Goal: Task Accomplishment & Management: Manage account settings

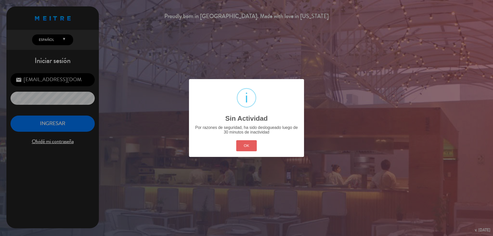
click at [241, 146] on button "OK" at bounding box center [246, 145] width 21 height 11
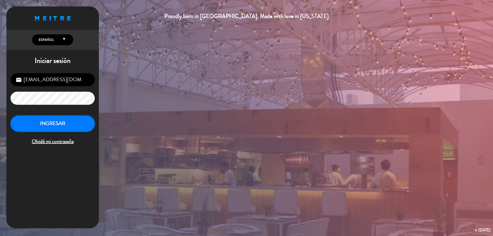
click at [56, 126] on button "INGRESAR" at bounding box center [53, 123] width 84 height 16
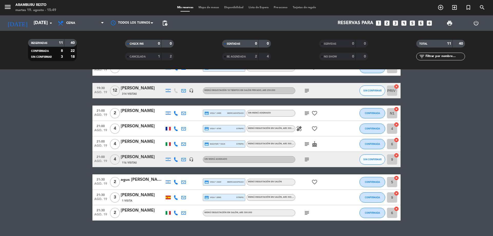
scroll to position [74, 0]
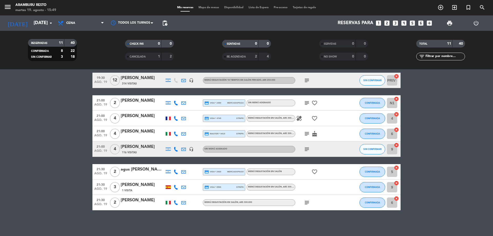
click at [317, 132] on icon "cake" at bounding box center [314, 134] width 6 height 6
click at [316, 170] on icon "favorite_border" at bounding box center [314, 172] width 6 height 6
click at [315, 118] on icon "favorite_border" at bounding box center [314, 118] width 6 height 6
click at [313, 102] on icon "favorite_border" at bounding box center [314, 103] width 6 height 6
click at [298, 117] on icon "healing" at bounding box center [299, 118] width 6 height 6
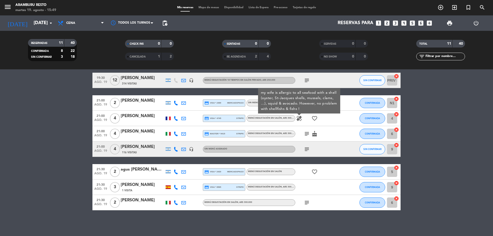
scroll to position [48, 0]
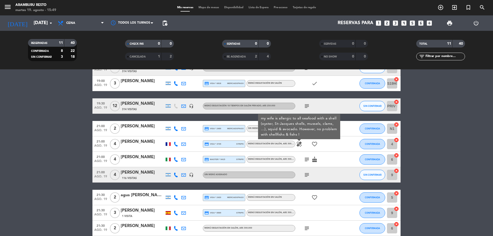
click at [306, 161] on icon "subject" at bounding box center [306, 159] width 6 height 6
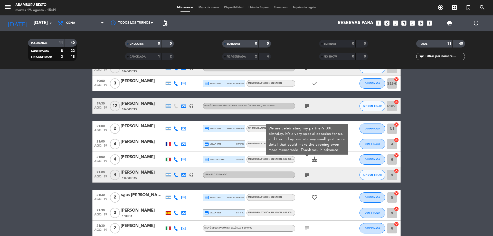
click at [308, 172] on icon "subject" at bounding box center [306, 175] width 6 height 6
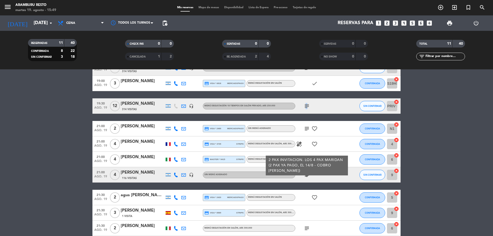
click at [305, 105] on icon "subject" at bounding box center [306, 106] width 6 height 6
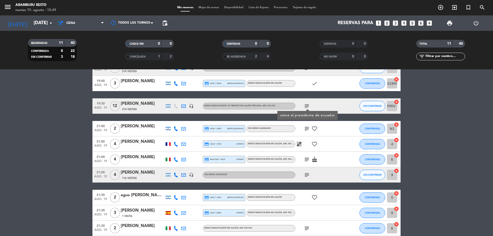
click at [305, 129] on icon "subject" at bounding box center [306, 128] width 6 height 6
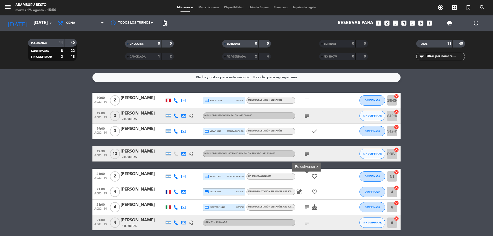
scroll to position [0, 0]
click at [305, 115] on icon "subject" at bounding box center [306, 116] width 6 height 6
click at [302, 97] on div "subject" at bounding box center [318, 100] width 46 height 15
click at [306, 101] on icon "subject" at bounding box center [306, 100] width 6 height 6
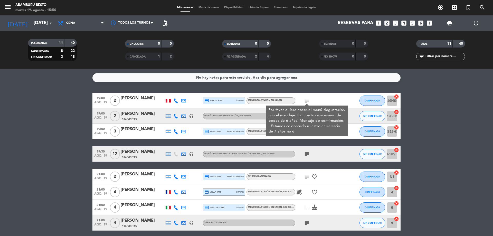
scroll to position [74, 0]
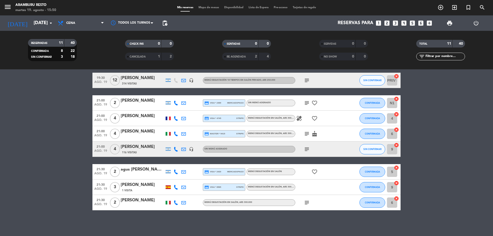
click at [307, 202] on icon "subject" at bounding box center [306, 202] width 6 height 6
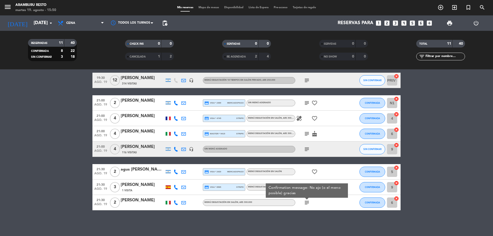
click at [308, 149] on icon "subject" at bounding box center [306, 149] width 6 height 6
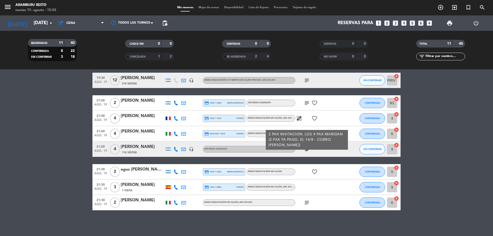
click at [319, 154] on div "subject 2 PAX INVITACION. LOS 4 PAX MARIDAN (2 PAX YA PAGO, EL 14/8 - COBRO [PE…" at bounding box center [318, 148] width 46 height 15
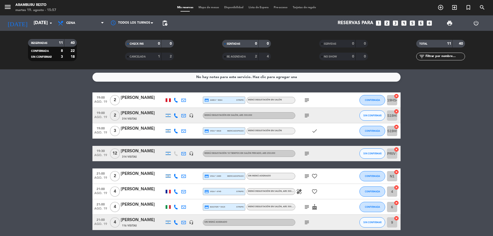
scroll to position [0, 0]
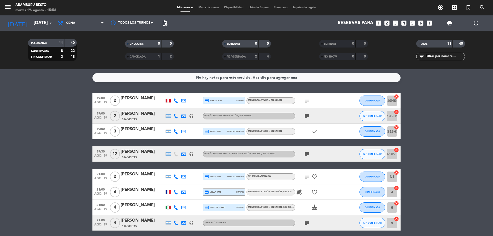
click at [308, 100] on icon "subject" at bounding box center [306, 100] width 6 height 6
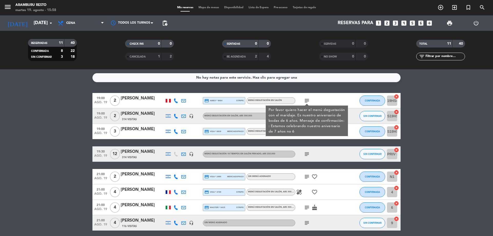
click at [297, 89] on div "No hay notas para este servicio. Haz clic para agregar una 19:00 [DATE] 2 [PERS…" at bounding box center [246, 152] width 493 height 166
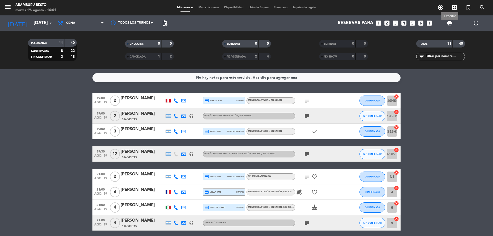
click at [446, 21] on span "print Exportar" at bounding box center [449, 23] width 10 height 10
click at [449, 25] on span "print" at bounding box center [449, 23] width 6 height 6
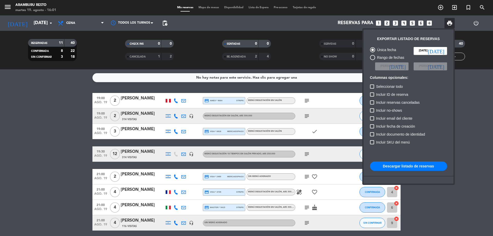
click at [424, 162] on button "Descargar listado de reservas" at bounding box center [408, 165] width 77 height 9
drag, startPoint x: 16, startPoint y: 128, endPoint x: 168, endPoint y: 16, distance: 188.6
click at [16, 128] on div at bounding box center [246, 118] width 493 height 236
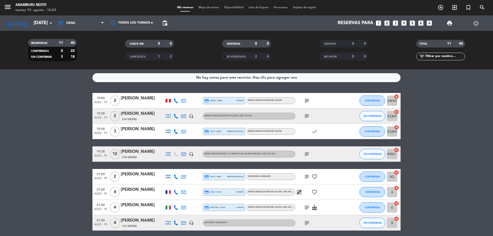
drag, startPoint x: 54, startPoint y: 164, endPoint x: 55, endPoint y: 159, distance: 5.4
click at [55, 159] on bookings-row "19:00 [DATE] 2 [PERSON_NAME] credit_card amex * 9064 stripe Menú degustación en…" at bounding box center [246, 188] width 493 height 191
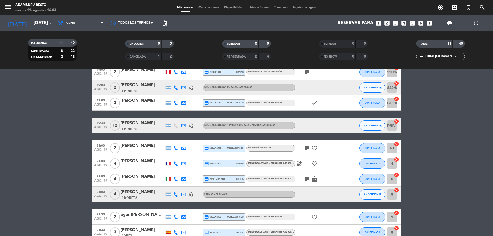
scroll to position [74, 0]
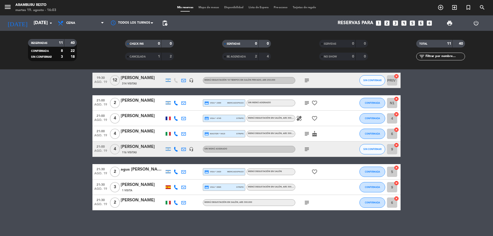
drag, startPoint x: 10, startPoint y: 150, endPoint x: 26, endPoint y: 138, distance: 20.6
click at [11, 150] on bookings-row "19:00 [DATE] 2 [PERSON_NAME] credit_card amex * 9064 stripe Menú degustación en…" at bounding box center [246, 114] width 493 height 191
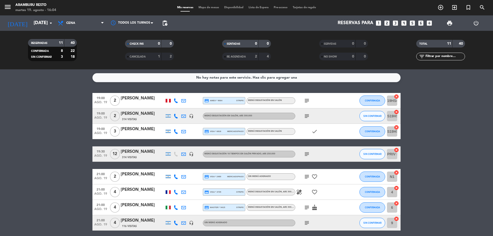
click at [304, 101] on icon "subject" at bounding box center [306, 100] width 6 height 6
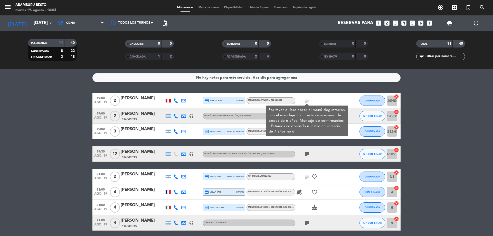
drag, startPoint x: 13, startPoint y: 89, endPoint x: 85, endPoint y: 93, distance: 71.9
click at [14, 90] on div "No hay notas para este servicio. Haz clic para agregar una 19:00 [DATE] 2 [PERS…" at bounding box center [246, 152] width 493 height 166
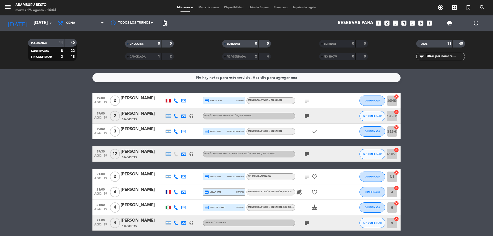
click at [306, 114] on icon "subject" at bounding box center [306, 116] width 6 height 6
drag, startPoint x: 1, startPoint y: 164, endPoint x: 47, endPoint y: 158, distance: 47.4
click at [3, 164] on bookings-row "19:00 [DATE] 2 [PERSON_NAME] credit_card amex * 9064 stripe Menú degustación en…" at bounding box center [246, 188] width 493 height 191
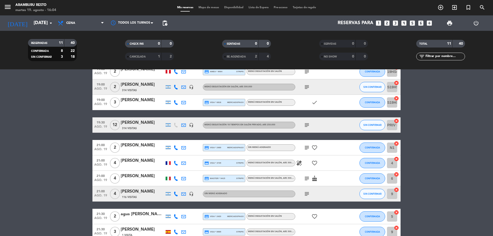
scroll to position [74, 0]
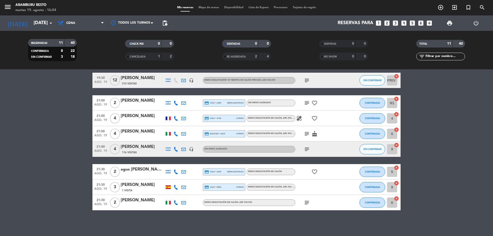
drag, startPoint x: 52, startPoint y: 116, endPoint x: 115, endPoint y: 113, distance: 62.7
click at [53, 116] on bookings-row "19:00 [DATE] 2 [PERSON_NAME] credit_card amex * 9064 stripe Menú degustación en…" at bounding box center [246, 114] width 493 height 191
click at [305, 102] on icon "subject" at bounding box center [306, 103] width 6 height 6
drag, startPoint x: 60, startPoint y: 143, endPoint x: 269, endPoint y: 116, distance: 210.9
click at [74, 131] on bookings-row "19:00 [DATE] 2 [PERSON_NAME] credit_card amex * 9064 stripe Menú degustación en…" at bounding box center [246, 114] width 493 height 191
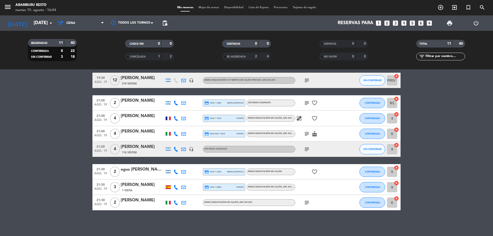
click at [297, 118] on div "21:00 [DATE] 4 [PERSON_NAME] credit_card visa * 4745 stripe Menú degustación en…" at bounding box center [246, 118] width 308 height 15
click at [298, 116] on icon "healing" at bounding box center [299, 118] width 6 height 6
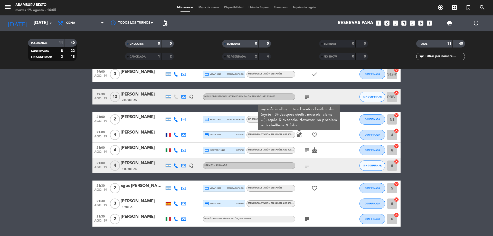
scroll to position [48, 0]
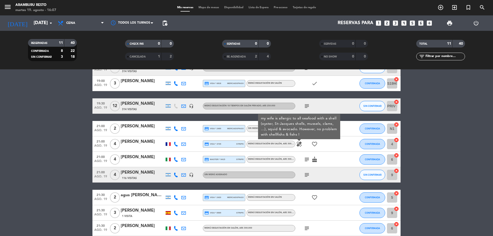
click at [29, 163] on bookings-row "19:00 [DATE] 2 [PERSON_NAME] credit_card amex * 9064 stripe Menú degustación en…" at bounding box center [246, 140] width 493 height 191
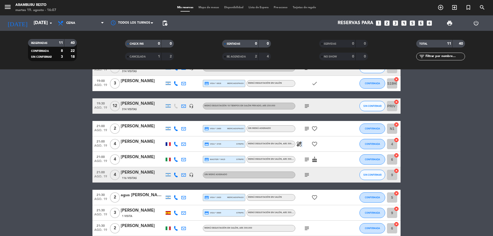
click at [301, 146] on icon "healing" at bounding box center [299, 144] width 6 height 6
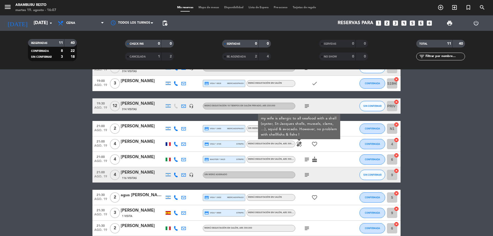
drag, startPoint x: 44, startPoint y: 124, endPoint x: 156, endPoint y: 145, distance: 113.7
click at [44, 124] on bookings-row "19:00 [DATE] 2 [PERSON_NAME] credit_card amex * 9064 stripe Menú degustación en…" at bounding box center [246, 140] width 493 height 191
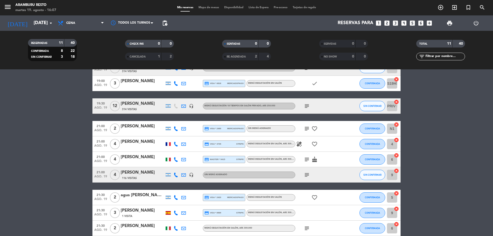
click at [299, 146] on div "healing favorite_border" at bounding box center [318, 143] width 46 height 15
click at [298, 144] on icon "healing" at bounding box center [299, 144] width 6 height 6
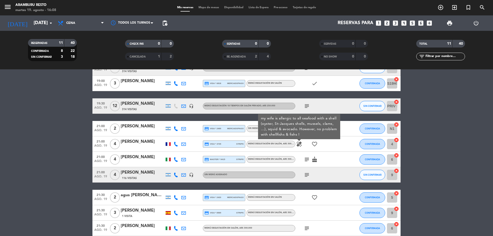
click at [19, 164] on bookings-row "19:00 [DATE] 2 [PERSON_NAME] credit_card amex * 9064 stripe Menú degustación en…" at bounding box center [246, 140] width 493 height 191
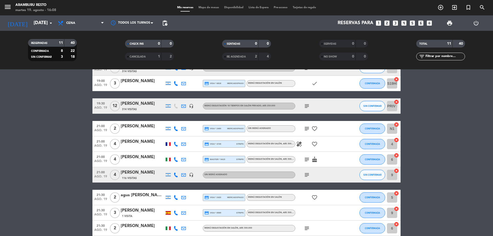
click at [310, 159] on div "subject cake" at bounding box center [318, 159] width 46 height 15
click at [308, 161] on icon "subject" at bounding box center [306, 159] width 6 height 6
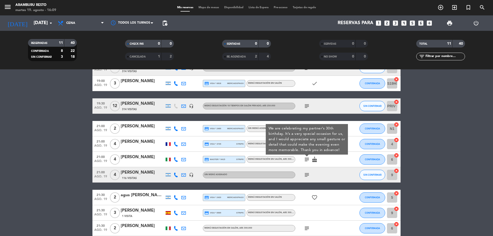
drag, startPoint x: 8, startPoint y: 145, endPoint x: 13, endPoint y: 144, distance: 4.6
click at [9, 145] on bookings-row "19:00 [DATE] 2 [PERSON_NAME] credit_card amex * 9064 stripe Menú degustación en…" at bounding box center [246, 140] width 493 height 191
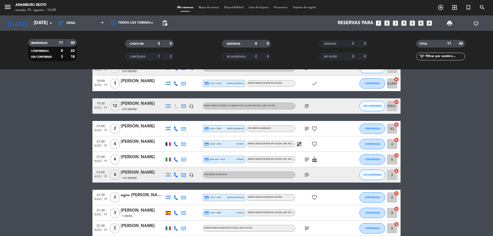
click at [303, 175] on span "subject" at bounding box center [307, 175] width 8 height 6
click at [305, 176] on icon "subject" at bounding box center [306, 175] width 6 height 6
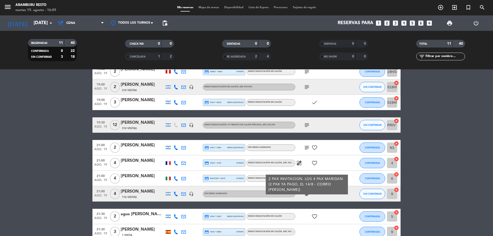
scroll to position [0, 0]
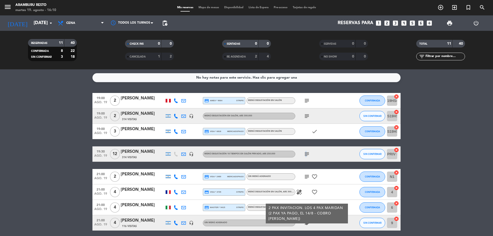
click at [305, 153] on icon "subject" at bounding box center [306, 154] width 6 height 6
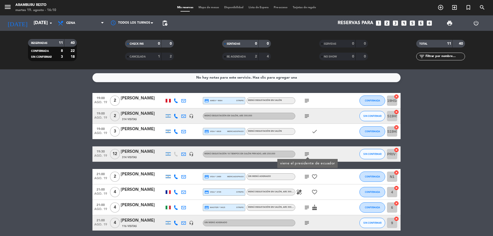
click at [307, 153] on icon "subject" at bounding box center [306, 154] width 6 height 6
click at [307, 155] on icon "subject" at bounding box center [306, 154] width 6 height 6
click at [26, 219] on bookings-row "19:00 [DATE] 2 [PERSON_NAME] credit_card amex * 9064 stripe Menú degustación en…" at bounding box center [246, 188] width 493 height 191
click at [176, 99] on icon at bounding box center [175, 100] width 5 height 5
click at [172, 93] on span "Copiar" at bounding box center [173, 91] width 11 height 5
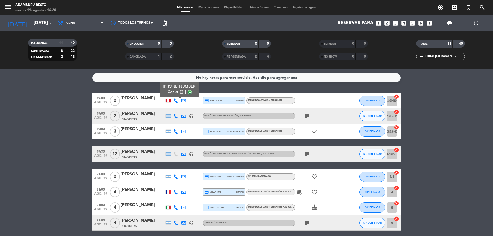
click at [107, 101] on span "ago. 19" at bounding box center [100, 104] width 13 height 6
click at [305, 101] on icon "subject" at bounding box center [306, 100] width 6 height 6
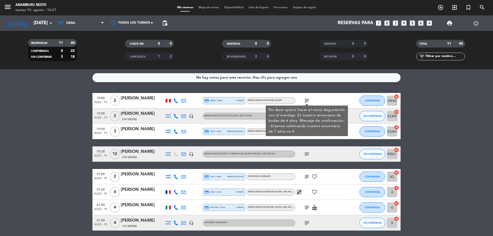
drag, startPoint x: 34, startPoint y: 142, endPoint x: 89, endPoint y: 136, distance: 55.2
click at [36, 141] on bookings-row "19:00 [DATE] 2 [PERSON_NAME] credit_card amex * 9064 stripe Menú degustación en…" at bounding box center [246, 188] width 493 height 191
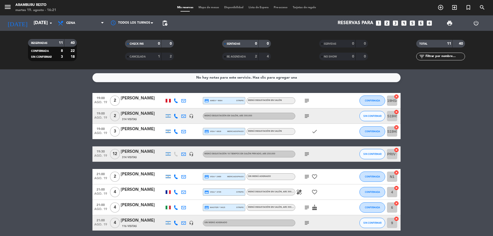
click at [175, 102] on icon at bounding box center [175, 100] width 5 height 5
click at [303, 101] on span "subject" at bounding box center [307, 100] width 8 height 6
click at [308, 100] on icon "subject" at bounding box center [306, 100] width 6 height 6
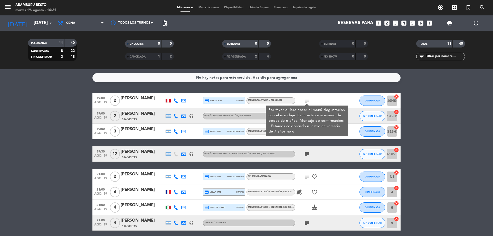
click at [182, 102] on icon at bounding box center [183, 100] width 5 height 5
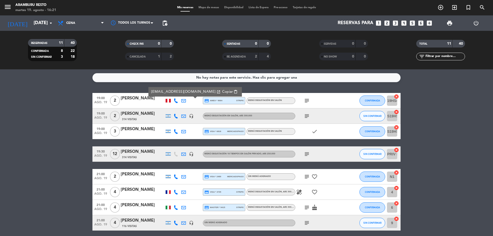
click at [220, 91] on button "Copiar content_paste" at bounding box center [229, 92] width 19 height 6
drag, startPoint x: 6, startPoint y: 157, endPoint x: 251, endPoint y: 132, distance: 247.0
click at [9, 156] on bookings-row "19:00 [DATE] 2 [PERSON_NAME] [EMAIL_ADDRESS][DOMAIN_NAME] open_in_new Copiar co…" at bounding box center [246, 188] width 493 height 191
drag, startPoint x: 306, startPoint y: 100, endPoint x: 301, endPoint y: 104, distance: 6.3
click at [306, 100] on icon "subject" at bounding box center [306, 100] width 6 height 6
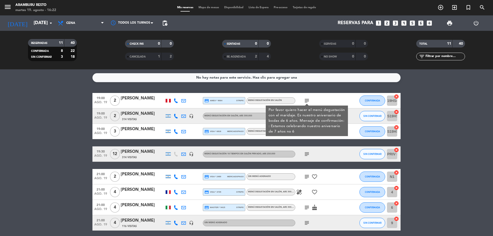
click at [173, 102] on icon at bounding box center [175, 100] width 5 height 5
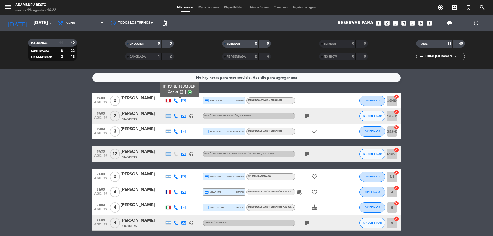
drag, startPoint x: 167, startPoint y: 94, endPoint x: 159, endPoint y: 119, distance: 26.4
click at [166, 95] on div "[PHONE_NUMBER] Copiar content_paste |" at bounding box center [179, 89] width 39 height 14
click at [169, 92] on span "Copiar" at bounding box center [173, 91] width 11 height 5
drag, startPoint x: 57, startPoint y: 103, endPoint x: 72, endPoint y: 110, distance: 16.3
click at [58, 104] on bookings-row "19:00 [DATE] 2 [PERSON_NAME] [PHONE_NUMBER] Copiar content_paste | credit_card …" at bounding box center [246, 188] width 493 height 191
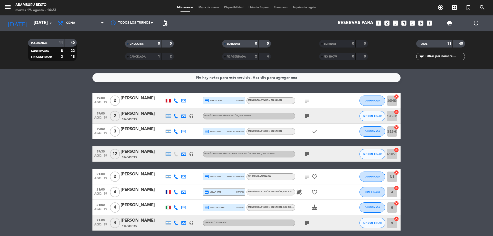
click at [175, 130] on icon at bounding box center [175, 131] width 5 height 5
drag, startPoint x: 172, startPoint y: 122, endPoint x: 169, endPoint y: 3, distance: 119.1
click at [173, 121] on span "Copiar" at bounding box center [170, 122] width 11 height 5
drag, startPoint x: 50, startPoint y: 124, endPoint x: 44, endPoint y: 123, distance: 5.2
click at [46, 124] on bookings-row "19:00 [DATE] 2 [PERSON_NAME] credit_card amex * 9064 stripe Menú degustación en…" at bounding box center [246, 188] width 493 height 191
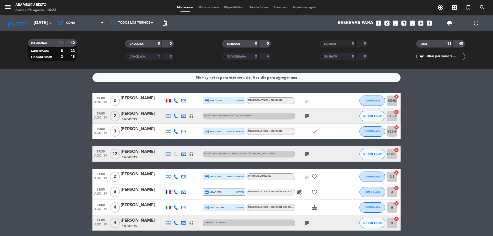
click at [184, 132] on icon at bounding box center [183, 131] width 5 height 5
click at [221, 125] on span "Copiar" at bounding box center [226, 122] width 11 height 5
click at [36, 175] on bookings-row "19:00 [DATE] 2 [PERSON_NAME] credit_card amex * 9064 stripe Menú degustación en…" at bounding box center [246, 188] width 493 height 191
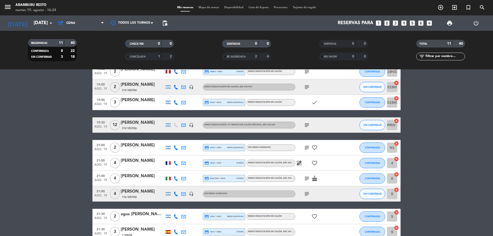
scroll to position [51, 0]
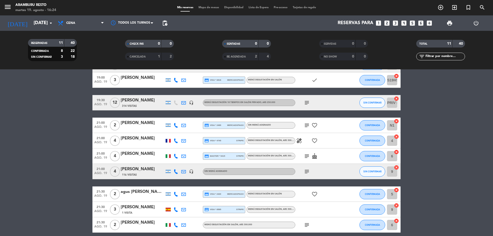
click at [305, 103] on icon "subject" at bounding box center [306, 103] width 6 height 6
drag, startPoint x: 39, startPoint y: 126, endPoint x: 82, endPoint y: 108, distance: 46.7
click at [39, 126] on bookings-row "19:00 [DATE] 2 [PERSON_NAME] credit_card amex * 9064 stripe Menú degustación en…" at bounding box center [246, 137] width 493 height 191
drag, startPoint x: 41, startPoint y: 149, endPoint x: 80, endPoint y: 148, distance: 39.5
click at [42, 149] on bookings-row "19:00 [DATE] 2 [PERSON_NAME] credit_card amex * 9064 stripe Menú degustación en…" at bounding box center [246, 137] width 493 height 191
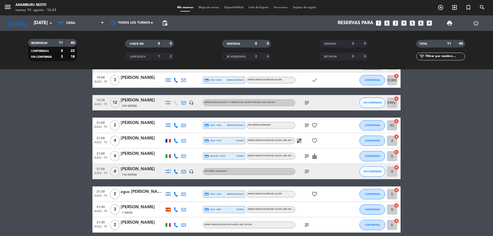
click at [175, 124] on icon at bounding box center [175, 125] width 5 height 5
drag, startPoint x: 172, startPoint y: 116, endPoint x: 172, endPoint y: 110, distance: 6.2
click at [171, 115] on span "Copiar" at bounding box center [170, 116] width 11 height 5
click at [80, 114] on bookings-row "19:00 [DATE] 2 [PERSON_NAME] credit_card amex * 9064 stripe Menú degustación en…" at bounding box center [246, 137] width 493 height 191
click at [304, 123] on icon "subject" at bounding box center [306, 125] width 6 height 6
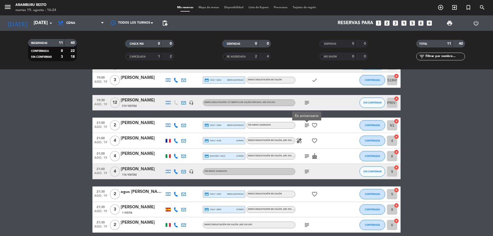
click at [184, 125] on icon at bounding box center [183, 125] width 5 height 5
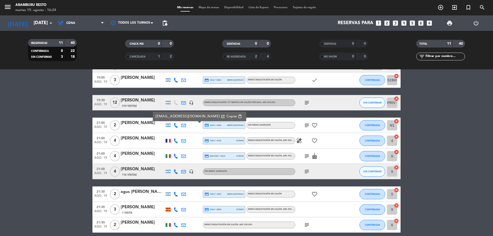
click at [225, 115] on button "Copiar content_paste" at bounding box center [234, 116] width 19 height 6
click at [307, 126] on icon "subject" at bounding box center [306, 125] width 6 height 6
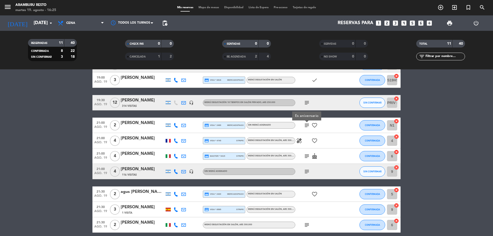
click at [183, 124] on icon at bounding box center [183, 125] width 5 height 5
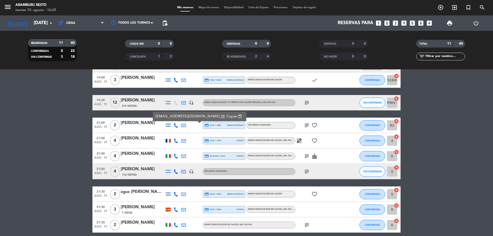
drag, startPoint x: 204, startPoint y: 114, endPoint x: 209, endPoint y: 102, distance: 12.5
click at [226, 114] on span "Copiar" at bounding box center [231, 116] width 11 height 5
click at [176, 124] on icon at bounding box center [175, 125] width 5 height 5
click at [184, 125] on icon at bounding box center [183, 125] width 5 height 5
drag, startPoint x: 9, startPoint y: 129, endPoint x: 148, endPoint y: 116, distance: 139.7
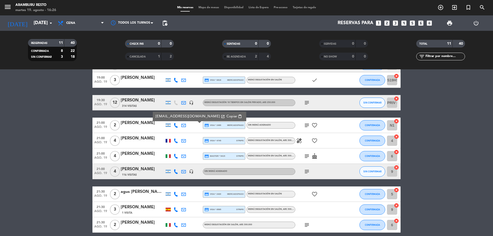
click at [25, 131] on bookings-row "19:00 [DATE] 2 [PERSON_NAME] credit_card amex * 9064 stripe Menú degustación en…" at bounding box center [246, 137] width 493 height 191
click at [306, 124] on icon "subject" at bounding box center [306, 125] width 6 height 6
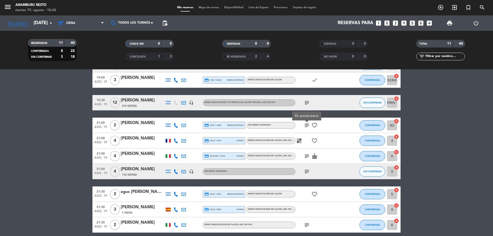
click at [174, 127] on div at bounding box center [176, 124] width 8 height 15
click at [176, 126] on icon at bounding box center [175, 125] width 5 height 5
click at [170, 118] on span "Copiar" at bounding box center [170, 116] width 11 height 5
click at [301, 141] on icon "healing" at bounding box center [299, 141] width 6 height 6
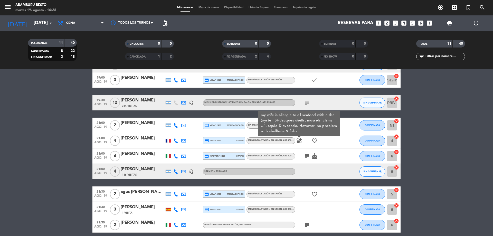
drag, startPoint x: 79, startPoint y: 89, endPoint x: 202, endPoint y: 125, distance: 128.7
click at [81, 90] on bookings-row "19:00 [DATE] 2 [PERSON_NAME] credit_card amex * 9064 stripe Menú degustación en…" at bounding box center [246, 137] width 493 height 191
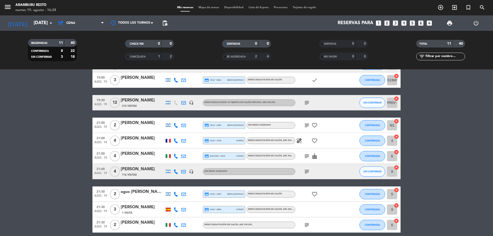
click at [299, 140] on icon "healing" at bounding box center [299, 141] width 6 height 6
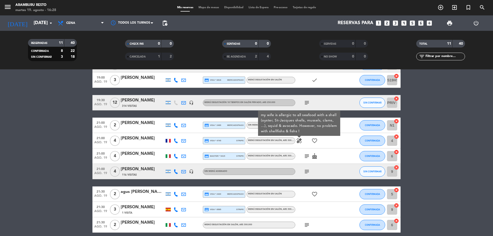
drag, startPoint x: 66, startPoint y: 181, endPoint x: 93, endPoint y: 168, distance: 30.1
click at [68, 175] on bookings-row "19:00 [DATE] 2 [PERSON_NAME] credit_card amex * 9064 stripe Menú degustación en…" at bounding box center [246, 137] width 493 height 191
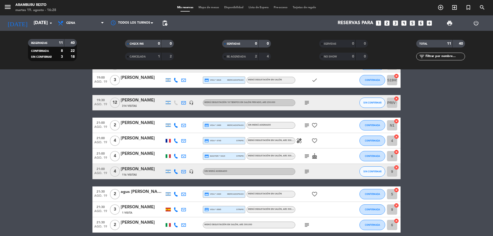
click at [297, 141] on icon "healing" at bounding box center [299, 141] width 6 height 6
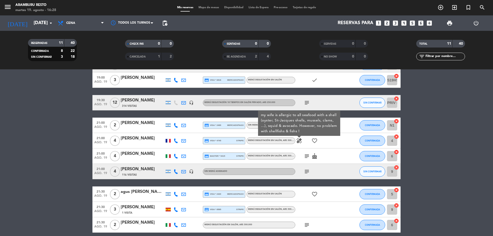
click at [182, 141] on icon at bounding box center [183, 140] width 5 height 5
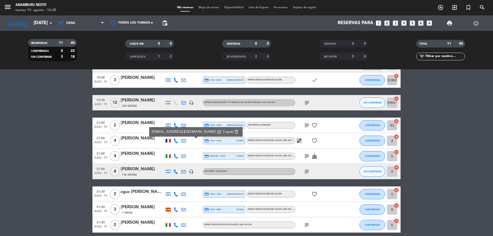
click at [223, 131] on span "Copiar" at bounding box center [228, 131] width 11 height 5
click at [300, 142] on icon "healing" at bounding box center [299, 141] width 6 height 6
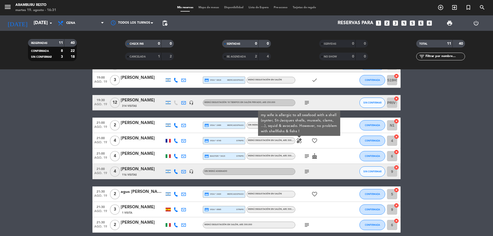
click at [177, 141] on icon at bounding box center [175, 140] width 5 height 5
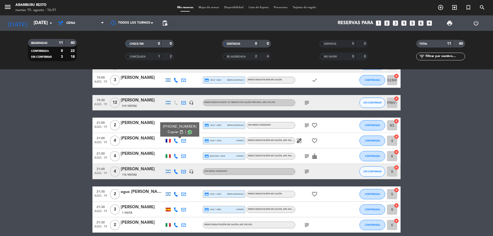
click at [172, 133] on span "Copiar" at bounding box center [173, 131] width 11 height 5
click at [77, 120] on bookings-row "19:00 [DATE] 2 [PERSON_NAME] credit_card amex * 9064 stripe Menú degustación en…" at bounding box center [246, 137] width 493 height 191
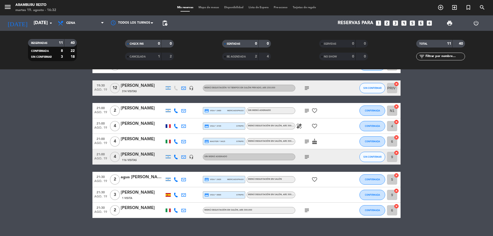
scroll to position [74, 0]
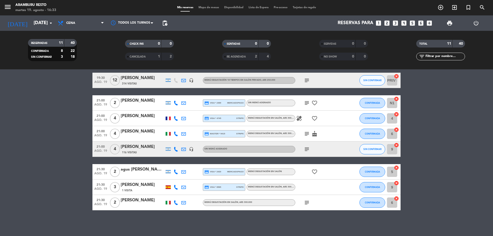
click at [27, 106] on bookings-row "19:00 [DATE] 2 [PERSON_NAME] credit_card amex * 9064 stripe Menú degustación en…" at bounding box center [246, 114] width 493 height 191
click at [184, 116] on icon at bounding box center [183, 118] width 5 height 5
click at [223, 109] on span "Copiar" at bounding box center [228, 109] width 11 height 5
click at [30, 114] on bookings-row "19:00 [DATE] 2 [PERSON_NAME] credit_card amex * 9064 stripe Menú degustación en…" at bounding box center [246, 114] width 493 height 191
click at [175, 134] on icon at bounding box center [175, 133] width 5 height 5
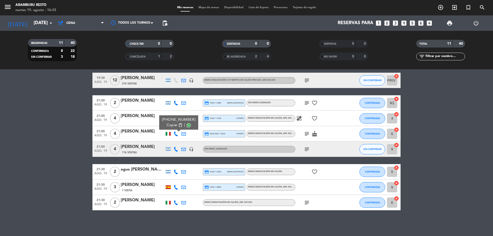
drag, startPoint x: 175, startPoint y: 133, endPoint x: 159, endPoint y: 5, distance: 129.0
click at [173, 124] on span "Copiar" at bounding box center [171, 124] width 11 height 5
drag, startPoint x: 16, startPoint y: 186, endPoint x: 56, endPoint y: 182, distance: 39.9
click at [25, 183] on bookings-row "19:00 [DATE] 2 [PERSON_NAME] credit_card amex * 9064 stripe Menú degustación en…" at bounding box center [246, 114] width 493 height 191
click at [309, 149] on icon "subject" at bounding box center [306, 149] width 6 height 6
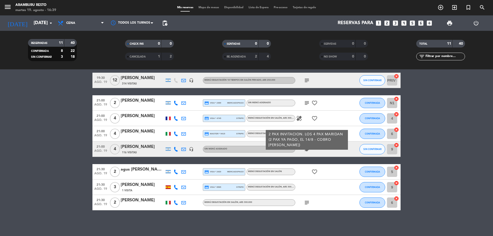
drag, startPoint x: 37, startPoint y: 97, endPoint x: 43, endPoint y: 99, distance: 5.9
click at [38, 97] on bookings-row "19:00 [DATE] 2 [PERSON_NAME] credit_card amex * 9064 stripe Menú degustación en…" at bounding box center [246, 114] width 493 height 191
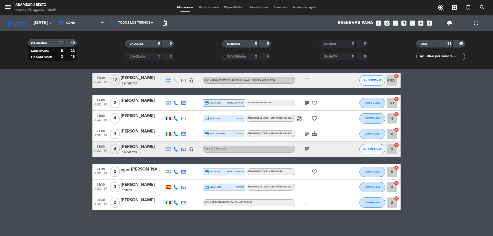
click at [183, 134] on icon at bounding box center [183, 133] width 5 height 5
click at [216, 125] on span "Copiar" at bounding box center [221, 124] width 11 height 5
drag, startPoint x: 21, startPoint y: 121, endPoint x: 168, endPoint y: 104, distance: 148.5
click at [34, 118] on bookings-row "19:00 [DATE] 2 [PERSON_NAME] credit_card amex * 9064 stripe Menú degustación en…" at bounding box center [246, 114] width 493 height 191
click at [310, 148] on div "subject" at bounding box center [318, 148] width 46 height 15
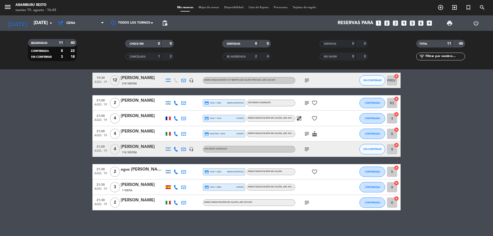
click at [40, 136] on bookings-row "19:00 [DATE] 2 [PERSON_NAME] credit_card amex * 9064 stripe Menú degustación en…" at bounding box center [246, 114] width 493 height 191
click at [306, 150] on icon "subject" at bounding box center [306, 149] width 6 height 6
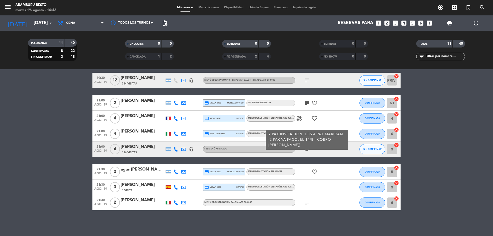
drag, startPoint x: 5, startPoint y: 138, endPoint x: 43, endPoint y: 139, distance: 37.7
click at [9, 140] on bookings-row "19:00 [DATE] 2 [PERSON_NAME] credit_card amex * 9064 stripe Menú degustación en…" at bounding box center [246, 114] width 493 height 191
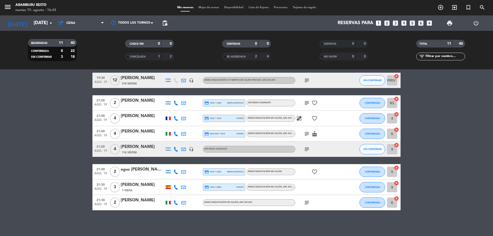
drag, startPoint x: 9, startPoint y: 209, endPoint x: 162, endPoint y: 210, distance: 152.9
click at [14, 208] on bookings-row "19:00 [DATE] 2 [PERSON_NAME] credit_card amex * 9064 stripe Menú degustación en…" at bounding box center [246, 114] width 493 height 191
drag, startPoint x: 107, startPoint y: 158, endPoint x: 259, endPoint y: 207, distance: 159.3
click at [108, 158] on div "19:00 [DATE] 2 [PERSON_NAME] credit_card amex * 9064 stripe Menú degustación en…" at bounding box center [246, 114] width 308 height 191
click at [175, 170] on icon at bounding box center [175, 171] width 5 height 5
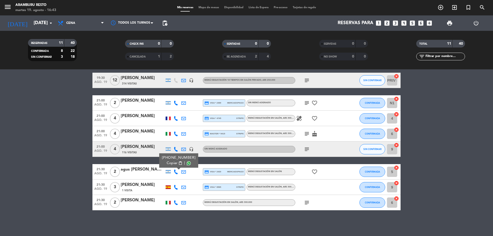
drag, startPoint x: 169, startPoint y: 163, endPoint x: 192, endPoint y: 72, distance: 94.0
click at [169, 163] on span "Copiar" at bounding box center [171, 162] width 11 height 5
drag, startPoint x: 17, startPoint y: 126, endPoint x: 103, endPoint y: 154, distance: 90.0
click at [24, 126] on bookings-row "19:00 [DATE] 2 [PERSON_NAME] credit_card amex * 9064 stripe Menú degustación en…" at bounding box center [246, 114] width 493 height 191
click at [184, 170] on icon at bounding box center [183, 171] width 5 height 5
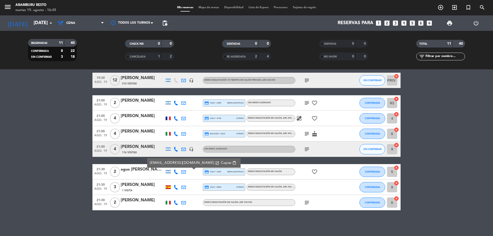
click at [221, 164] on span "Copiar" at bounding box center [226, 162] width 11 height 5
click at [57, 141] on bookings-row "19:00 [DATE] 2 [PERSON_NAME] credit_card amex * 9064 stripe Menú degustación en…" at bounding box center [246, 114] width 493 height 191
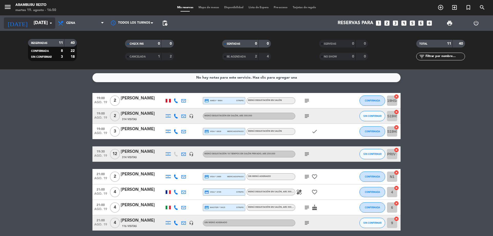
click at [50, 22] on icon "arrow_drop_down" at bounding box center [51, 23] width 6 height 6
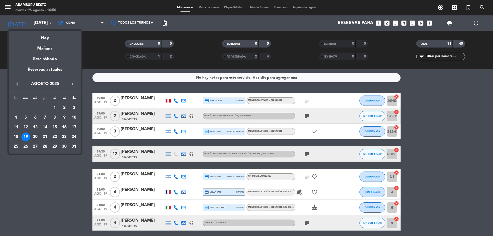
click at [33, 139] on div "20" at bounding box center [35, 136] width 9 height 9
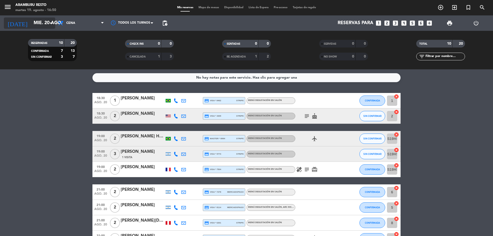
click at [47, 25] on input "mié. 20 ago." at bounding box center [61, 23] width 60 height 10
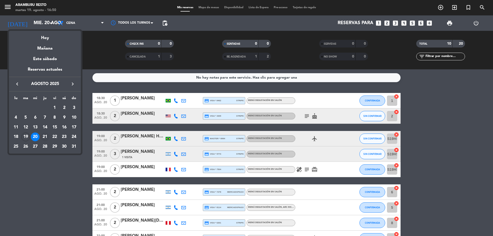
click at [45, 137] on div "21" at bounding box center [45, 136] width 9 height 9
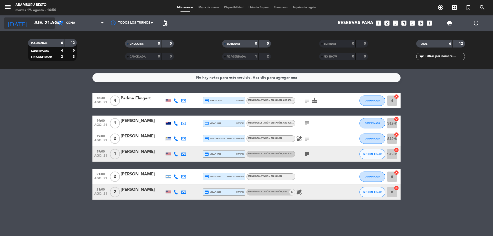
click at [35, 24] on input "jue. 21 ago." at bounding box center [61, 23] width 60 height 10
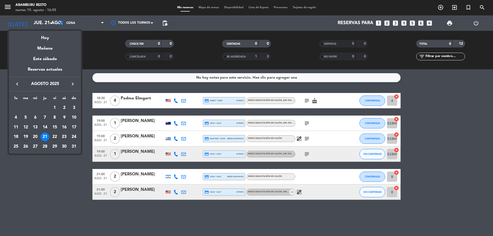
click at [54, 138] on div "22" at bounding box center [54, 136] width 9 height 9
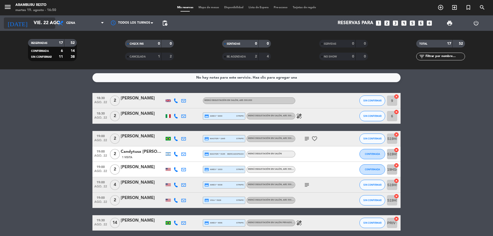
click at [45, 25] on input "vie. 22 ago." at bounding box center [61, 23] width 60 height 10
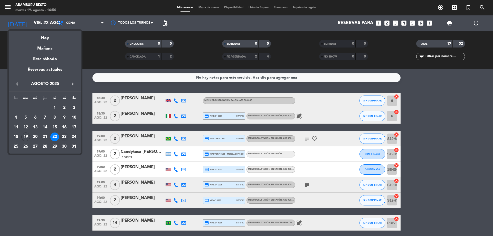
click at [64, 137] on div "23" at bounding box center [64, 136] width 9 height 9
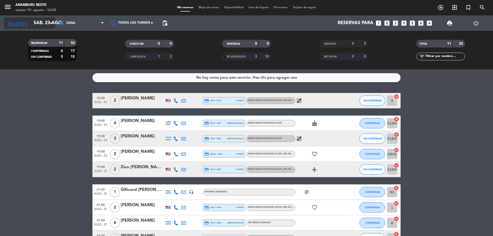
click at [45, 24] on input "sáb. 23 ago." at bounding box center [61, 23] width 60 height 10
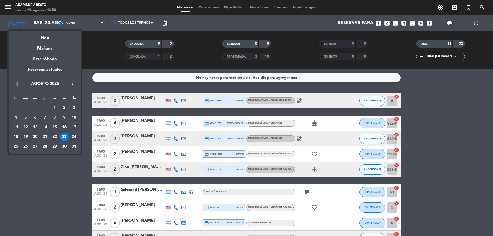
click at [54, 136] on div "22" at bounding box center [54, 136] width 9 height 9
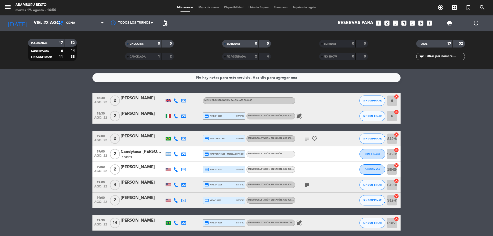
click at [298, 222] on icon "healing" at bounding box center [299, 223] width 6 height 6
click at [59, 159] on bookings-row "18:30 [DATE] 2 [PERSON_NAME] Menú degustación en salón , ARS 300.000 SIN CONFIR…" at bounding box center [246, 238] width 493 height 290
click at [16, 176] on bookings-row "18:30 [DATE] 2 [PERSON_NAME] Menú degustación en salón , ARS 300.000 SIN CONFIR…" at bounding box center [246, 238] width 493 height 290
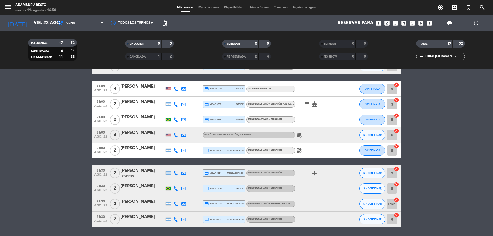
scroll to position [148, 0]
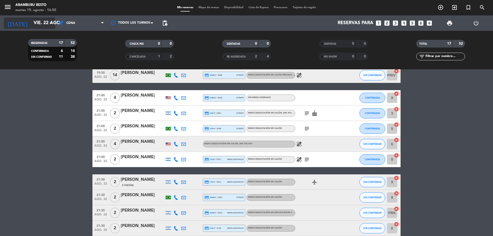
click at [33, 24] on input "vie. 22 ago." at bounding box center [61, 23] width 60 height 10
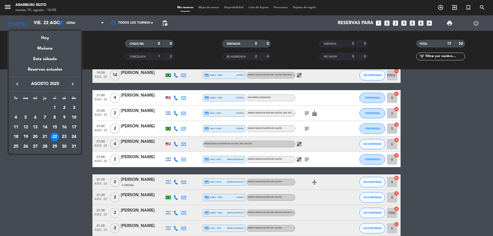
click at [28, 134] on div "19" at bounding box center [25, 136] width 9 height 9
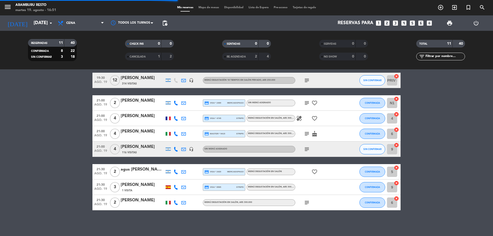
scroll to position [74, 0]
click at [21, 177] on bookings-row "19:00 [DATE] 2 [PERSON_NAME] credit_card amex * 9064 stripe Menú degustación en…" at bounding box center [246, 114] width 493 height 191
click at [185, 188] on icon at bounding box center [183, 187] width 5 height 5
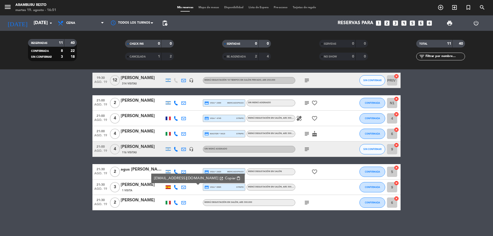
click at [225, 179] on span "Copiar" at bounding box center [230, 177] width 11 height 5
click at [48, 62] on div "RESERVADAS 11 40 CONFIRMADA 8 22 SIN CONFIRMAR 3 18" at bounding box center [52, 50] width 97 height 28
click at [184, 185] on icon at bounding box center [183, 187] width 5 height 5
click at [175, 189] on icon at bounding box center [175, 187] width 5 height 5
click at [173, 180] on span "Copiar" at bounding box center [173, 178] width 11 height 5
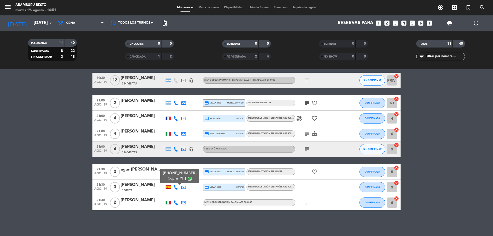
drag, startPoint x: 42, startPoint y: 120, endPoint x: 58, endPoint y: 122, distance: 16.8
click at [49, 121] on bookings-row "19:00 [DATE] 2 [PERSON_NAME] credit_card amex * 9064 stripe Menú degustación en…" at bounding box center [246, 114] width 493 height 191
click at [182, 186] on icon at bounding box center [183, 187] width 5 height 5
drag, startPoint x: 201, startPoint y: 179, endPoint x: 246, endPoint y: 99, distance: 91.5
click at [225, 178] on span "Copiar" at bounding box center [230, 177] width 11 height 5
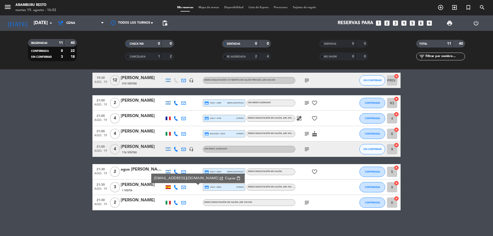
click at [74, 197] on bookings-row "19:00 [DATE] 2 [PERSON_NAME] credit_card amex * 9064 stripe Menú degustación en…" at bounding box center [246, 114] width 493 height 191
click at [304, 202] on icon "subject" at bounding box center [306, 202] width 6 height 6
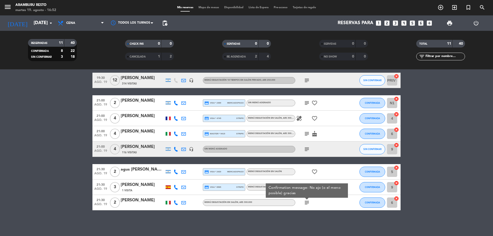
drag, startPoint x: 44, startPoint y: 178, endPoint x: 152, endPoint y: 209, distance: 112.3
click at [46, 178] on bookings-row "19:00 [DATE] 2 [PERSON_NAME] credit_card amex * 9064 stripe Menú degustación en…" at bounding box center [246, 114] width 493 height 191
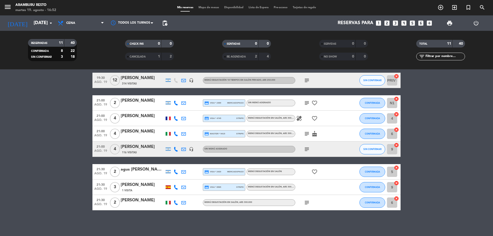
click at [183, 204] on icon at bounding box center [183, 202] width 5 height 5
click at [306, 202] on icon "subject" at bounding box center [306, 202] width 6 height 6
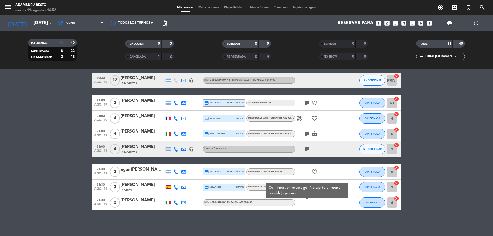
click at [185, 202] on icon at bounding box center [183, 202] width 5 height 5
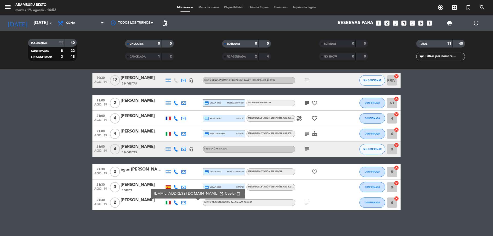
click at [225, 194] on span "Copiar" at bounding box center [230, 193] width 11 height 5
click at [174, 204] on icon at bounding box center [175, 202] width 5 height 5
drag, startPoint x: 173, startPoint y: 194, endPoint x: 156, endPoint y: 45, distance: 150.8
click at [171, 191] on div "[PHONE_NUMBER] Copiar content_paste |" at bounding box center [179, 191] width 34 height 11
click at [171, 195] on span "Copiar" at bounding box center [171, 193] width 11 height 5
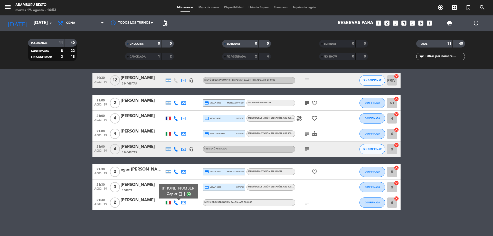
drag, startPoint x: 15, startPoint y: 154, endPoint x: 43, endPoint y: 153, distance: 27.5
click at [26, 153] on bookings-row "19:00 [DATE] 2 [PERSON_NAME] credit_card amex * 9064 stripe Menú degustación en…" at bounding box center [246, 114] width 493 height 191
click at [307, 200] on icon "subject" at bounding box center [306, 202] width 6 height 6
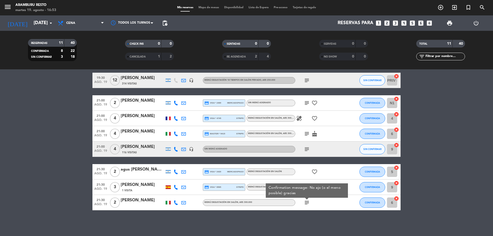
click at [2, 168] on bookings-row "19:00 [DATE] 2 [PERSON_NAME] credit_card amex * 9064 stripe Menú degustación en…" at bounding box center [246, 114] width 493 height 191
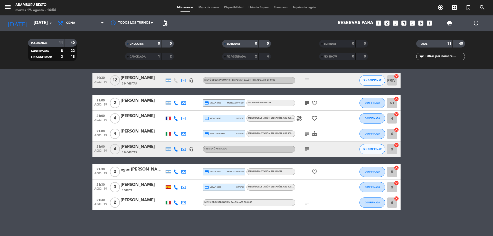
drag, startPoint x: 46, startPoint y: 101, endPoint x: 67, endPoint y: 53, distance: 53.2
click at [49, 97] on bookings-row "19:00 [DATE] 2 [PERSON_NAME] credit_card amex * 9064 stripe Menú degustación en…" at bounding box center [246, 114] width 493 height 191
click at [44, 24] on input "[DATE]" at bounding box center [61, 23] width 60 height 10
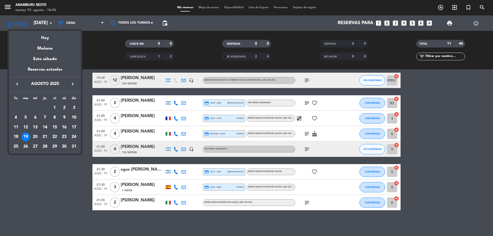
click at [35, 134] on div "20" at bounding box center [35, 136] width 9 height 9
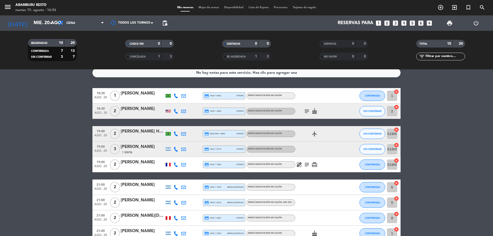
scroll to position [0, 0]
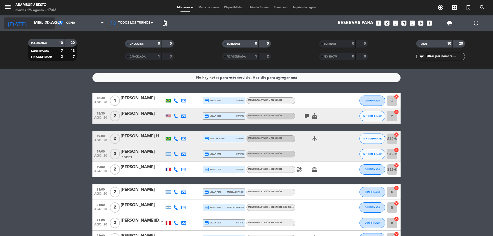
click at [47, 26] on input "mié. 20 ago." at bounding box center [61, 23] width 60 height 10
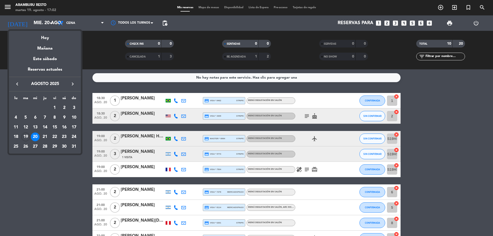
click at [56, 136] on div "22" at bounding box center [54, 136] width 9 height 9
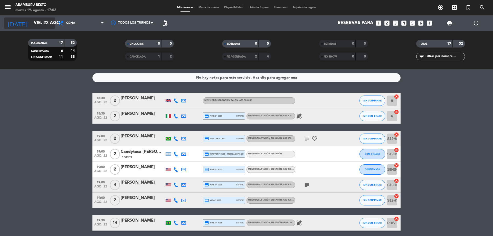
click at [43, 27] on input "vie. 22 ago." at bounding box center [61, 23] width 60 height 10
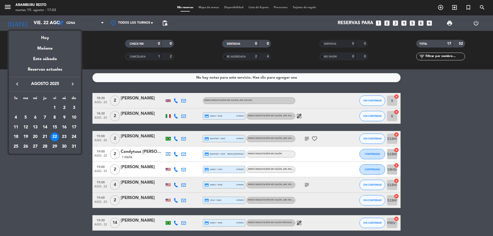
click at [67, 135] on div "23" at bounding box center [64, 136] width 9 height 9
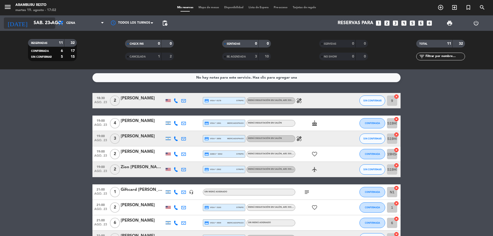
click at [45, 24] on input "sáb. 23 ago." at bounding box center [61, 23] width 60 height 10
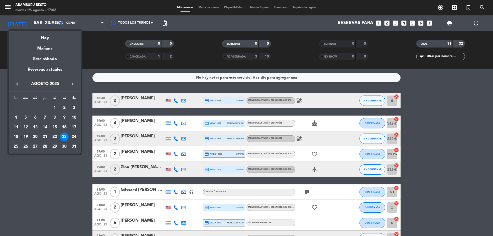
click at [54, 136] on div "22" at bounding box center [54, 136] width 9 height 9
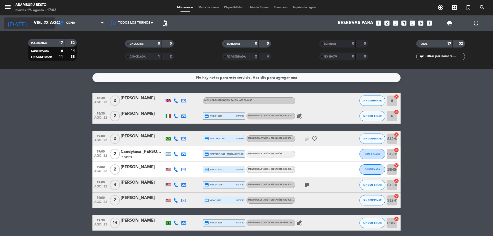
click at [44, 25] on input "vie. 22 ago." at bounding box center [61, 23] width 60 height 10
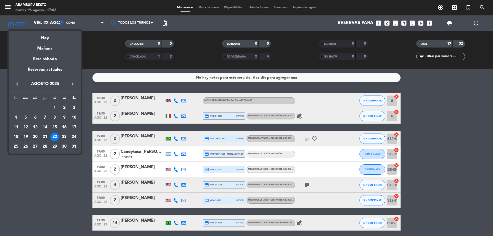
click at [44, 134] on div "21" at bounding box center [45, 136] width 9 height 9
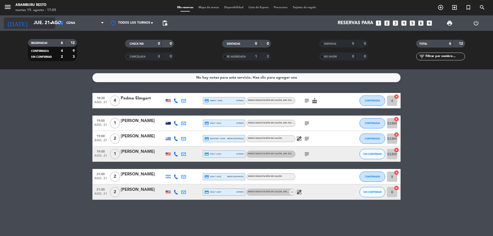
click at [44, 19] on input "jue. 21 ago." at bounding box center [61, 23] width 60 height 10
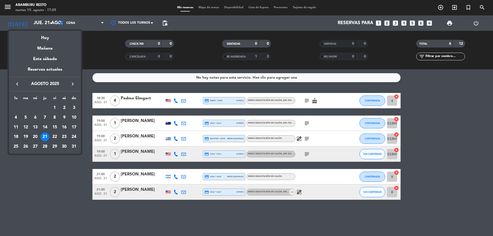
click at [55, 139] on div "22" at bounding box center [54, 136] width 9 height 9
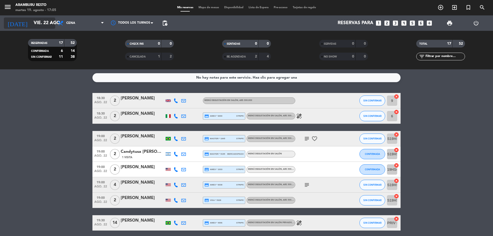
click at [32, 25] on input "vie. 22 ago." at bounding box center [61, 23] width 60 height 10
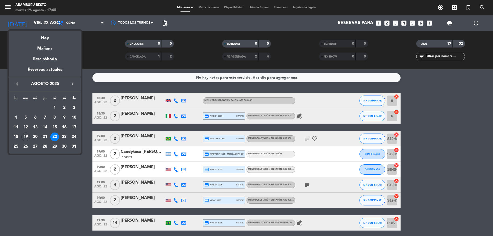
click at [65, 136] on div "23" at bounding box center [64, 136] width 9 height 9
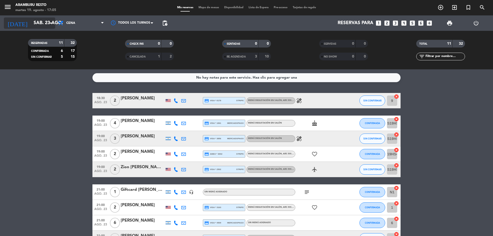
click at [37, 25] on input "sáb. 23 ago." at bounding box center [61, 23] width 60 height 10
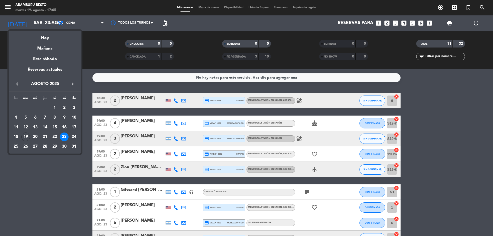
click at [35, 135] on div "20" at bounding box center [35, 136] width 9 height 9
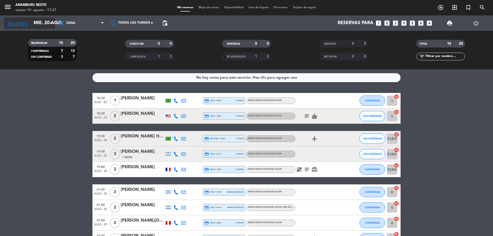
click at [38, 18] on input "mié. 20 ago." at bounding box center [61, 23] width 60 height 10
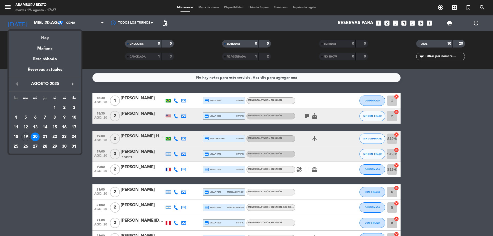
click at [42, 37] on div "Hoy" at bounding box center [45, 36] width 72 height 11
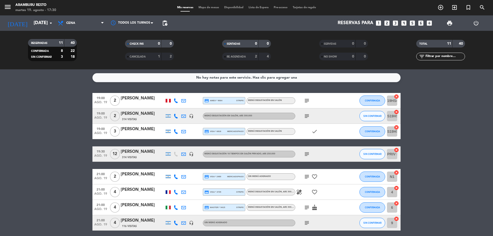
click at [308, 101] on icon "subject" at bounding box center [306, 100] width 6 height 6
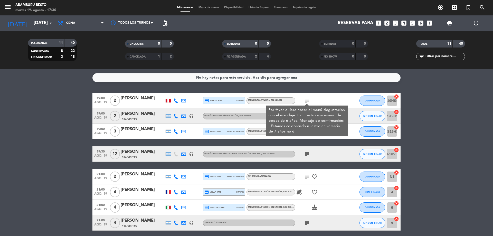
click at [308, 89] on div "No hay notas para este servicio. Haz clic para agregar una 19:00 [DATE] 2 [PERS…" at bounding box center [246, 152] width 493 height 166
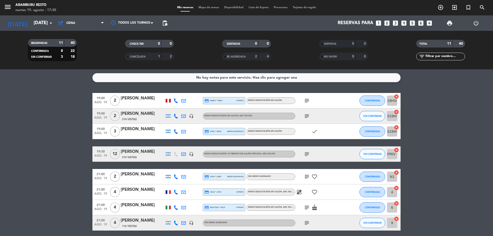
click at [308, 102] on icon "subject" at bounding box center [306, 100] width 6 height 6
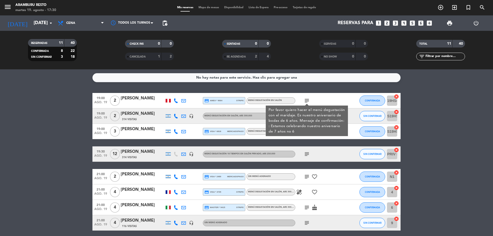
click at [308, 89] on div "No hay notas para este servicio. Haz clic para agregar una 19:00 [DATE] 2 [PERS…" at bounding box center [246, 152] width 493 height 166
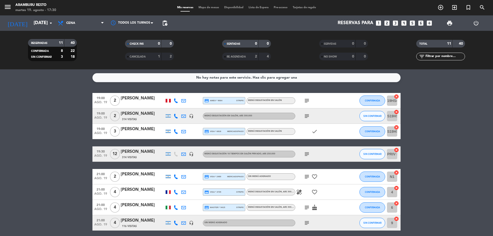
click at [309, 117] on icon "subject" at bounding box center [306, 116] width 6 height 6
click at [310, 90] on div "No hay notas para este servicio. Haz clic para agregar una 19:00 [DATE] 2 [PERS…" at bounding box center [246, 152] width 493 height 166
click at [307, 155] on icon "subject" at bounding box center [306, 154] width 6 height 6
click at [402, 144] on bookings-row "19:00 [DATE] 2 [PERSON_NAME] credit_card amex * 9064 stripe Menú degustación en…" at bounding box center [246, 188] width 493 height 191
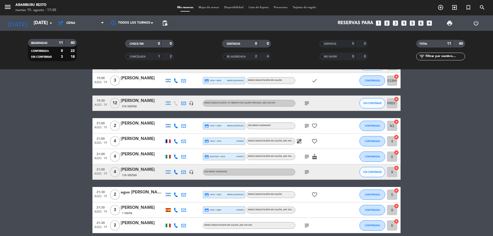
scroll to position [51, 0]
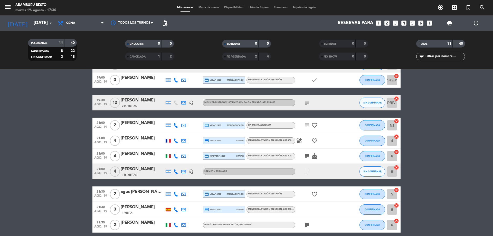
click at [307, 125] on icon "subject" at bounding box center [306, 125] width 6 height 6
click at [431, 122] on bookings-row "19:00 [DATE] 2 [PERSON_NAME] credit_card amex * 9064 stripe Menú degustación en…" at bounding box center [246, 137] width 493 height 191
click at [306, 155] on icon "subject" at bounding box center [306, 156] width 6 height 6
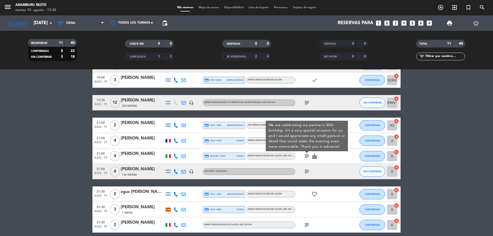
click at [430, 148] on bookings-row "19:00 [DATE] 2 [PERSON_NAME] credit_card amex * 9064 stripe Menú degustación en…" at bounding box center [246, 137] width 493 height 191
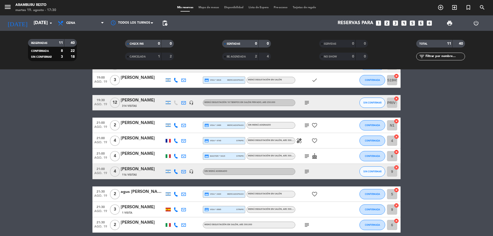
click at [307, 173] on icon "subject" at bounding box center [306, 171] width 6 height 6
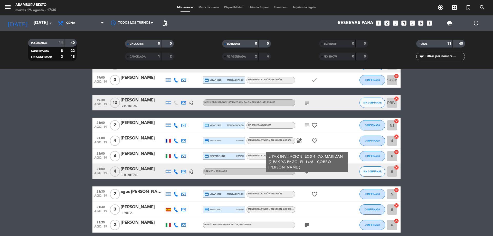
click at [417, 166] on bookings-row "19:00 [DATE] 2 [PERSON_NAME] credit_card amex * 9064 stripe Menú degustación en…" at bounding box center [246, 137] width 493 height 191
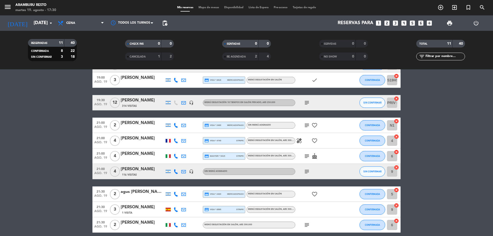
scroll to position [74, 0]
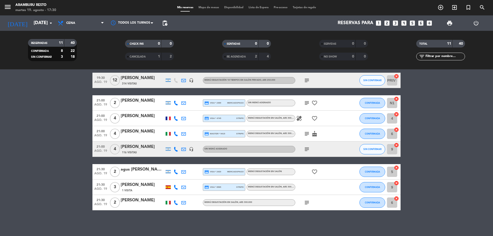
click at [305, 204] on icon "subject" at bounding box center [306, 202] width 6 height 6
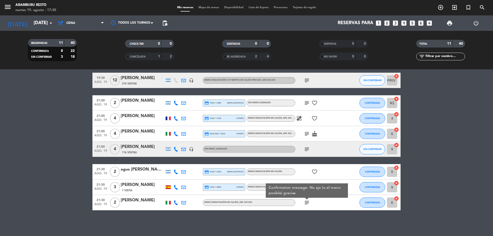
click at [416, 197] on bookings-row "19:00 [DATE] 2 [PERSON_NAME] credit_card amex * 9064 stripe Menú degustación en…" at bounding box center [246, 114] width 493 height 191
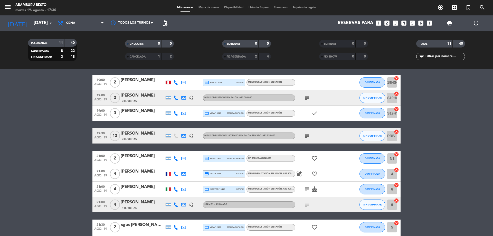
scroll to position [0, 0]
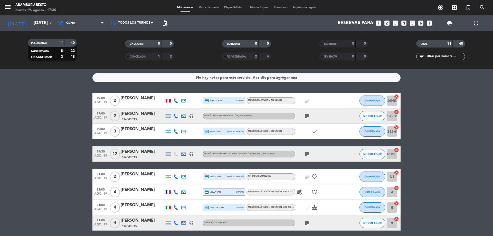
drag, startPoint x: 419, startPoint y: 95, endPoint x: 426, endPoint y: 139, distance: 44.6
click at [426, 139] on bookings-row "19:00 [DATE] 2 [PERSON_NAME] credit_card amex * 9064 stripe Menú degustación en…" at bounding box center [246, 188] width 493 height 191
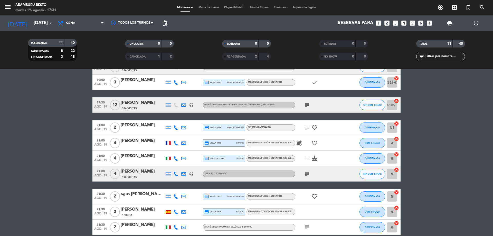
scroll to position [74, 0]
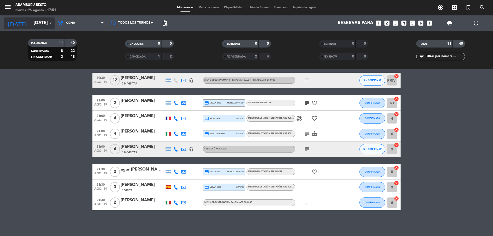
click at [31, 23] on input "[DATE]" at bounding box center [61, 23] width 60 height 10
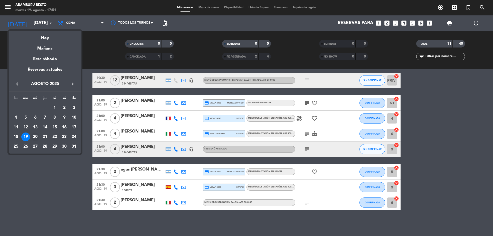
click at [35, 134] on div "20" at bounding box center [35, 136] width 9 height 9
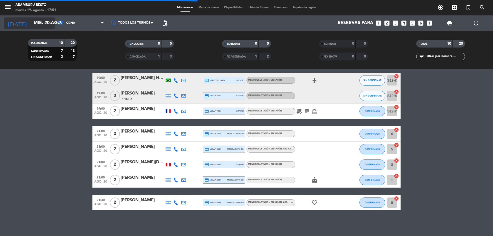
scroll to position [58, 0]
click at [38, 23] on input "mié. 20 ago." at bounding box center [61, 23] width 60 height 10
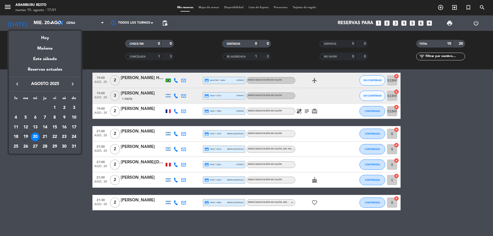
click at [44, 139] on div "21" at bounding box center [45, 136] width 9 height 9
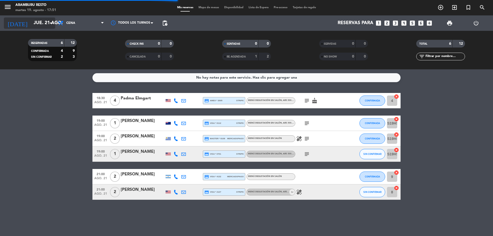
scroll to position [0, 0]
click at [31, 21] on input "jue. 21 ago." at bounding box center [61, 23] width 60 height 10
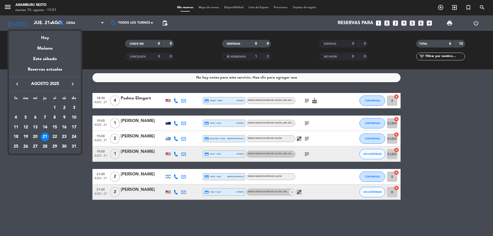
click at [54, 135] on div "22" at bounding box center [54, 136] width 9 height 9
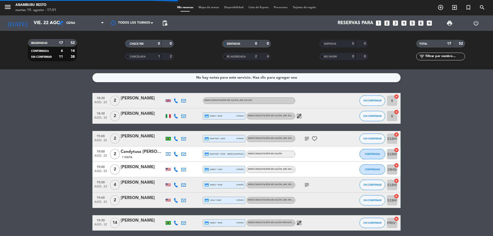
click at [31, 29] on div "[DATE] [DATE] arrow_drop_down" at bounding box center [29, 22] width 51 height 15
click at [33, 17] on div "[DATE] [DATE] arrow_drop_down" at bounding box center [29, 22] width 51 height 11
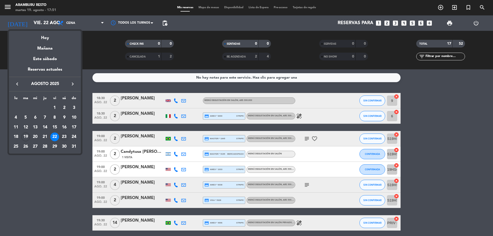
click at [65, 134] on div "23" at bounding box center [64, 136] width 9 height 9
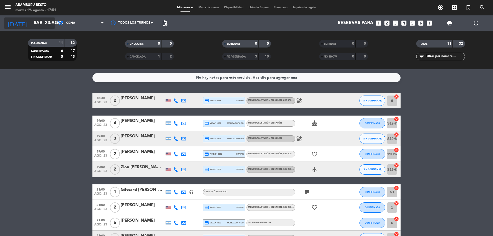
click at [31, 24] on input "sáb. 23 ago." at bounding box center [61, 23] width 60 height 10
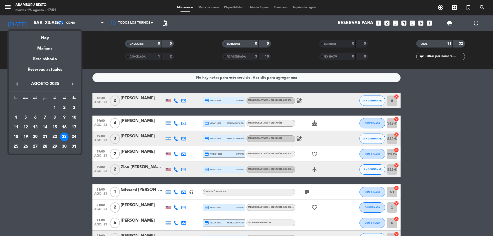
click at [24, 135] on div "19" at bounding box center [25, 136] width 9 height 9
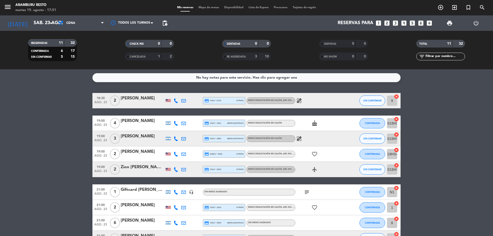
type input "[DATE]"
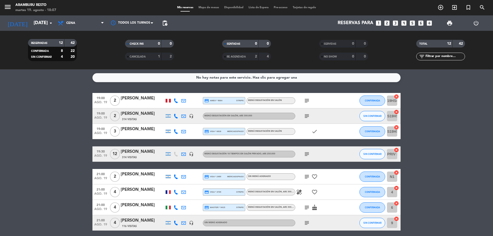
click at [168, 26] on span "pending_actions" at bounding box center [165, 23] width 10 height 10
click at [167, 24] on span "pending_actions" at bounding box center [165, 23] width 6 height 6
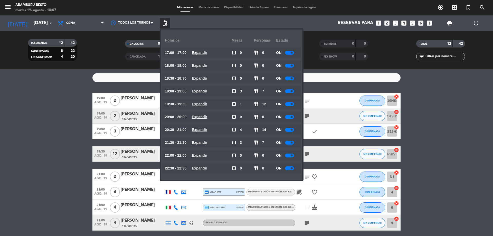
click at [290, 52] on div at bounding box center [289, 53] width 9 height 4
drag, startPoint x: 287, startPoint y: 67, endPoint x: 289, endPoint y: 64, distance: 4.3
click at [287, 67] on div "ON" at bounding box center [287, 65] width 22 height 10
click at [289, 64] on div at bounding box center [289, 66] width 9 height 4
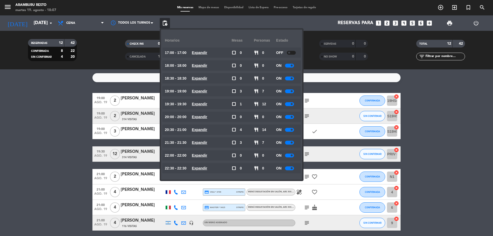
click at [289, 64] on div at bounding box center [289, 66] width 9 height 4
click at [289, 65] on div at bounding box center [289, 66] width 9 height 4
click at [289, 66] on div at bounding box center [289, 66] width 9 height 4
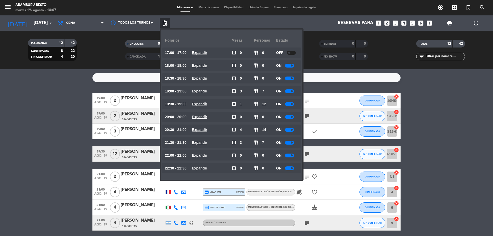
click at [289, 66] on div at bounding box center [289, 66] width 9 height 4
click at [292, 77] on span at bounding box center [291, 78] width 2 height 2
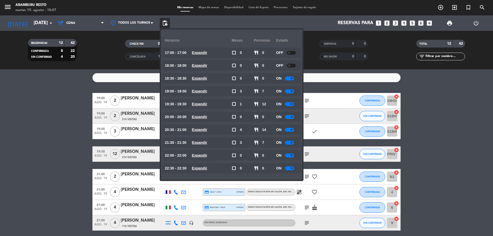
click at [292, 77] on span at bounding box center [291, 78] width 2 height 2
click at [291, 77] on span at bounding box center [291, 78] width 2 height 2
drag, startPoint x: 287, startPoint y: 167, endPoint x: 286, endPoint y: 162, distance: 5.4
click at [287, 167] on div at bounding box center [289, 168] width 9 height 4
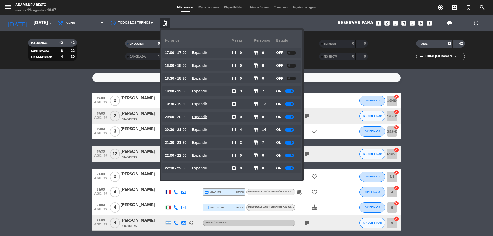
click at [287, 162] on availability-row "22:00 - 22:00 Expandir check_box_outline_blank 0 restaurant 0 ON" at bounding box center [231, 156] width 131 height 13
click at [166, 27] on span "pending_actions Control de disponibilidad" at bounding box center [165, 23] width 10 height 10
click at [166, 27] on span "pending_actions" at bounding box center [165, 23] width 10 height 10
click at [231, 6] on span "Disponibilidad" at bounding box center [233, 7] width 24 height 3
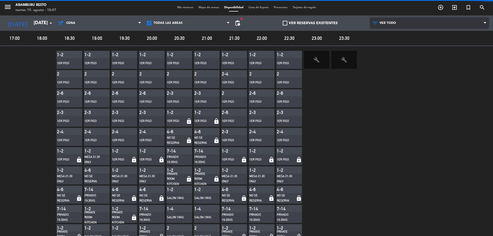
click at [386, 23] on span "VER TODO" at bounding box center [387, 23] width 16 height 4
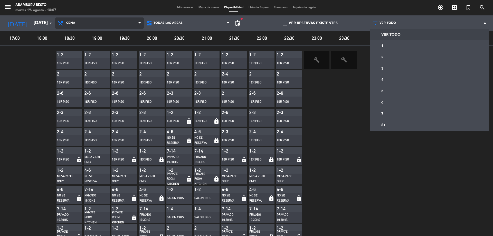
click at [139, 22] on span at bounding box center [140, 23] width 5 height 5
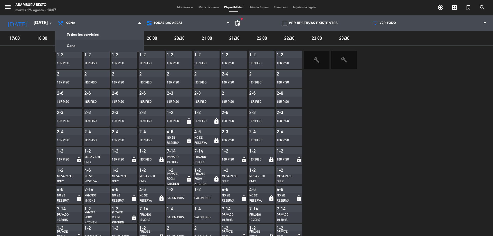
click at [180, 8] on span "Mis reservas" at bounding box center [184, 7] width 21 height 3
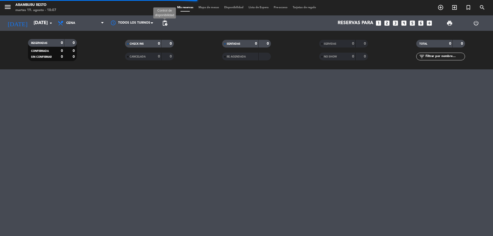
click at [166, 20] on span "pending_actions" at bounding box center [165, 23] width 6 height 6
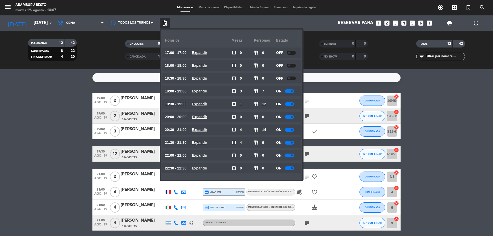
click at [289, 169] on div at bounding box center [289, 168] width 9 height 4
click at [289, 153] on div "ON" at bounding box center [287, 155] width 22 height 10
click at [289, 155] on div at bounding box center [289, 155] width 9 height 4
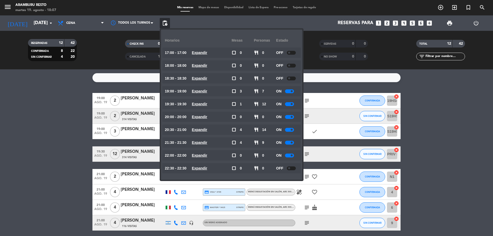
click at [289, 155] on div at bounding box center [289, 155] width 9 height 4
click at [289, 155] on span at bounding box center [289, 155] width 2 height 2
click at [291, 141] on div at bounding box center [289, 143] width 9 height 4
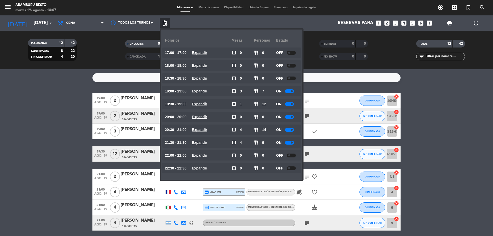
click at [291, 141] on div at bounding box center [289, 143] width 9 height 4
click at [292, 141] on div at bounding box center [289, 143] width 9 height 4
click at [289, 142] on div at bounding box center [289, 143] width 9 height 4
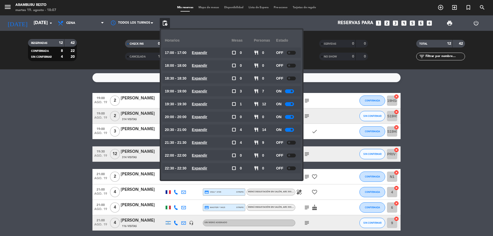
click at [288, 131] on div at bounding box center [289, 130] width 9 height 4
click at [288, 130] on div at bounding box center [289, 130] width 9 height 4
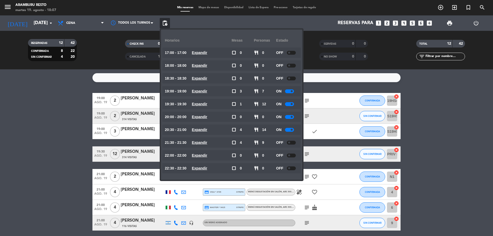
click at [288, 130] on div at bounding box center [289, 130] width 9 height 4
click at [288, 115] on div at bounding box center [289, 117] width 9 height 4
click at [288, 116] on div at bounding box center [289, 117] width 9 height 4
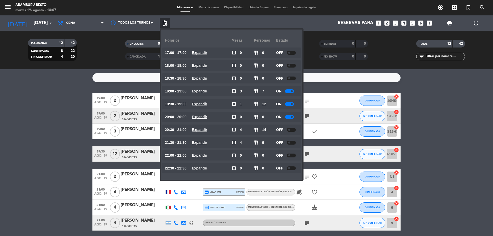
click at [288, 116] on div at bounding box center [289, 117] width 9 height 4
click at [288, 116] on div at bounding box center [291, 117] width 9 height 4
click at [290, 105] on div at bounding box center [289, 104] width 9 height 4
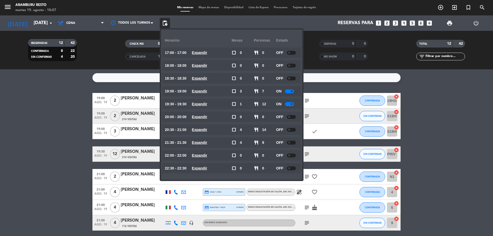
click at [290, 105] on div at bounding box center [289, 104] width 9 height 4
click at [290, 105] on span at bounding box center [289, 104] width 2 height 2
click at [291, 90] on div at bounding box center [289, 91] width 9 height 4
click at [290, 90] on div at bounding box center [289, 91] width 9 height 4
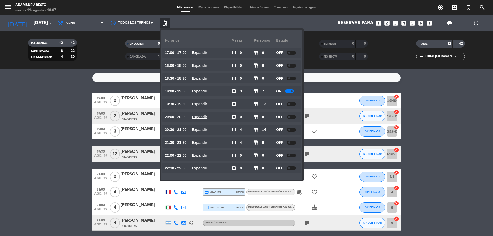
click at [290, 90] on div at bounding box center [289, 91] width 9 height 4
click at [290, 91] on div at bounding box center [289, 91] width 9 height 4
click at [290, 91] on span at bounding box center [289, 91] width 2 height 2
click at [44, 115] on bookings-row "19:00 [DATE] 2 [PERSON_NAME] credit_card amex * 9064 stripe Menú degustación en…" at bounding box center [246, 196] width 493 height 206
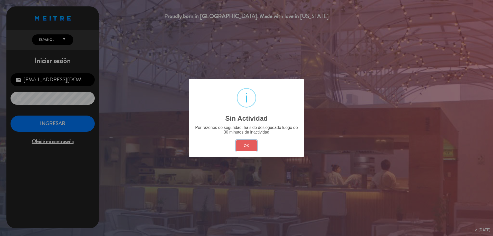
click at [244, 147] on button "OK" at bounding box center [246, 145] width 21 height 11
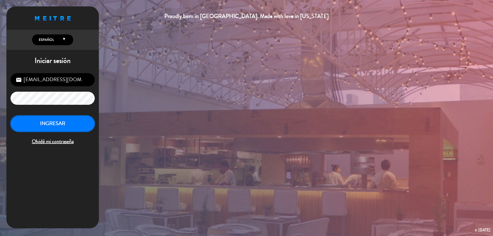
click at [55, 126] on button "INGRESAR" at bounding box center [53, 123] width 84 height 16
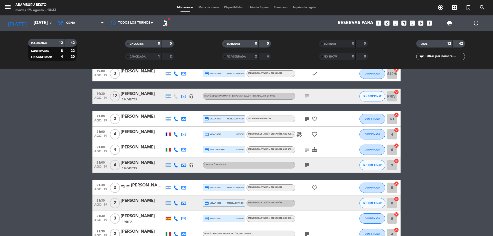
scroll to position [89, 0]
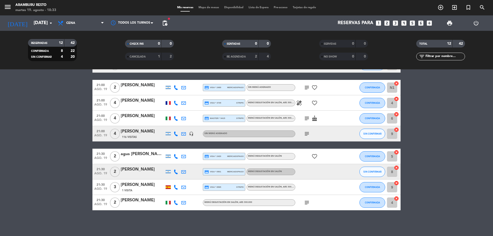
click at [184, 173] on icon at bounding box center [183, 171] width 5 height 5
click at [104, 177] on span "ago. 19" at bounding box center [100, 175] width 13 height 6
click at [18, 134] on bookings-row "19:00 [DATE] 2 [PERSON_NAME] credit_card amex * 9064 stripe Menú degustación en…" at bounding box center [246, 107] width 493 height 206
click at [177, 174] on div at bounding box center [176, 171] width 8 height 15
click at [176, 171] on icon at bounding box center [175, 171] width 5 height 5
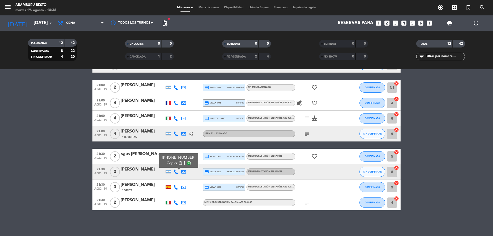
click at [170, 161] on span "Copiar" at bounding box center [171, 162] width 11 height 5
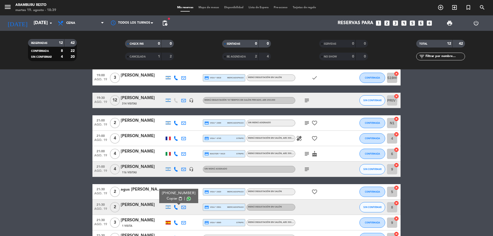
scroll to position [38, 0]
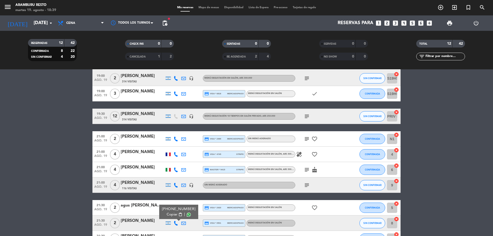
click at [120, 119] on div "12" at bounding box center [115, 116] width 12 height 15
click at [122, 115] on div "[PERSON_NAME]" at bounding box center [143, 114] width 44 height 7
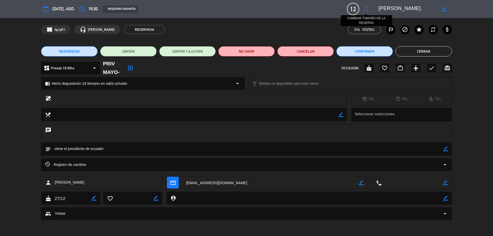
click at [365, 11] on icon "fullscreen" at bounding box center [366, 9] width 6 height 6
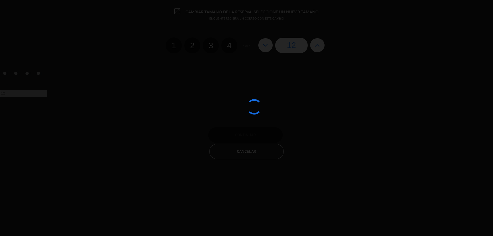
click at [321, 43] on div at bounding box center [246, 118] width 493 height 236
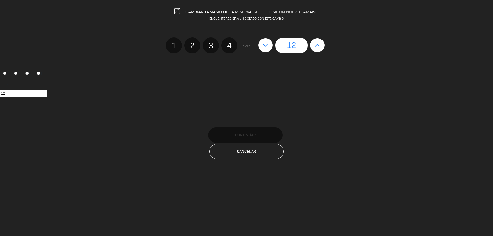
click at [319, 46] on button at bounding box center [317, 45] width 14 height 14
type input "13"
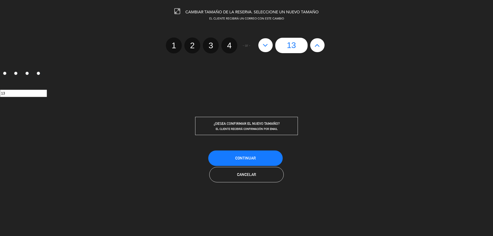
click at [312, 43] on button at bounding box center [317, 45] width 14 height 14
type input "14"
click at [248, 159] on span "Continuar" at bounding box center [245, 158] width 21 height 4
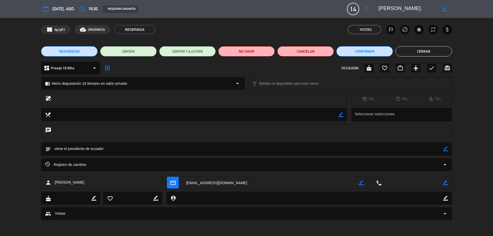
click at [420, 54] on button "Cerrar" at bounding box center [423, 51] width 56 height 10
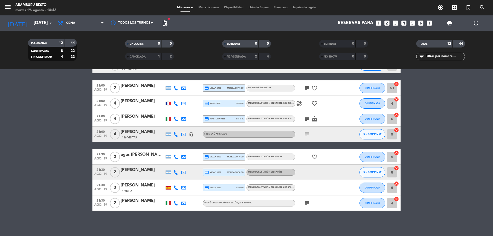
scroll to position [89, 0]
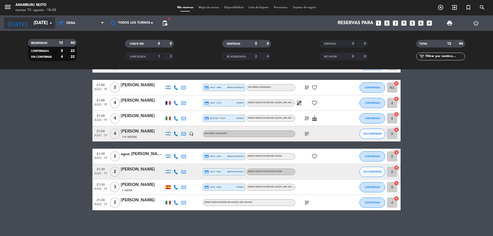
click at [45, 18] on input "[DATE]" at bounding box center [61, 23] width 60 height 10
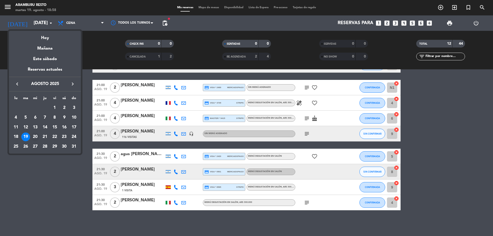
click at [36, 136] on div "20" at bounding box center [35, 136] width 9 height 9
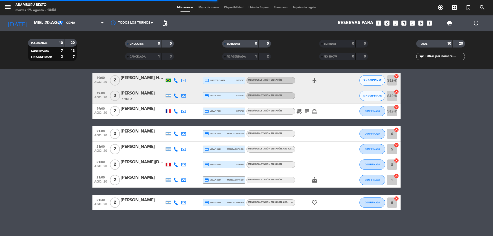
scroll to position [58, 0]
click at [10, 165] on bookings-row "18:30 [DATE] 1 [PERSON_NAME] credit_card visa * 8462 stripe Menú degustación en…" at bounding box center [246, 122] width 493 height 175
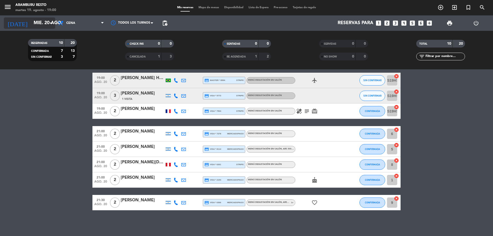
click at [47, 25] on input "mié. 20 ago." at bounding box center [61, 23] width 60 height 10
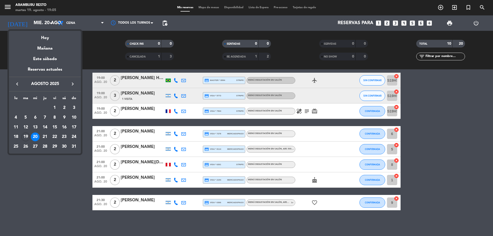
click at [26, 133] on div "19" at bounding box center [25, 136] width 9 height 9
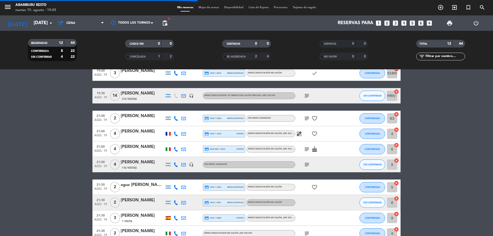
scroll to position [89, 0]
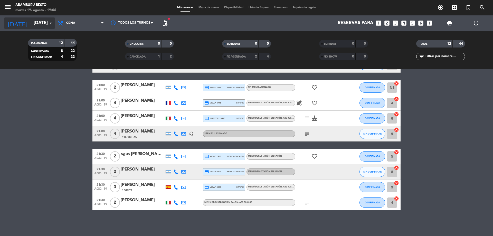
click at [31, 20] on input "[DATE]" at bounding box center [61, 23] width 60 height 10
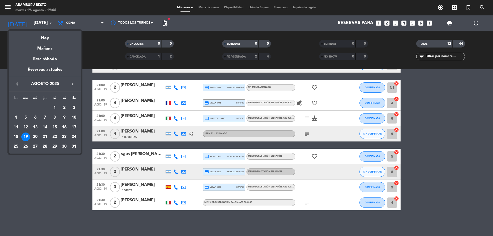
click at [35, 137] on div "20" at bounding box center [35, 136] width 9 height 9
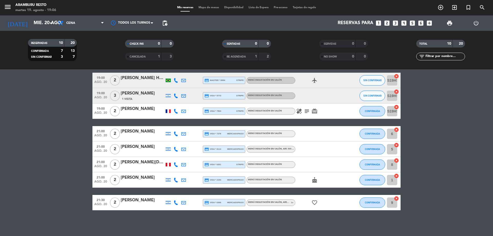
scroll to position [0, 0]
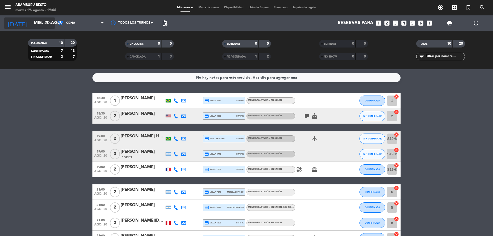
click at [40, 25] on input "mié. 20 ago." at bounding box center [61, 23] width 60 height 10
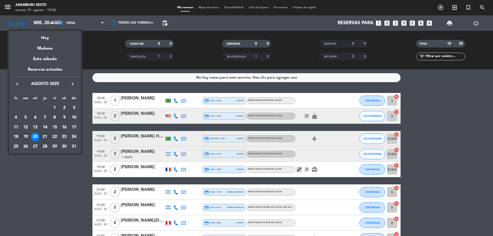
click at [45, 135] on div "21" at bounding box center [45, 136] width 9 height 9
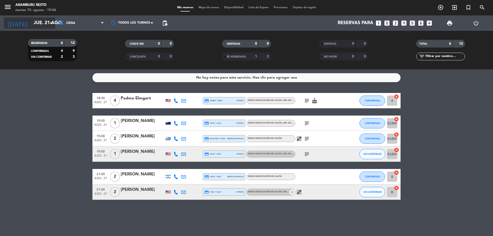
click at [42, 20] on input "jue. 21 ago." at bounding box center [61, 23] width 60 height 10
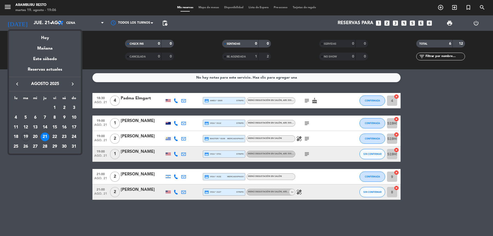
click at [63, 139] on div "23" at bounding box center [64, 136] width 9 height 9
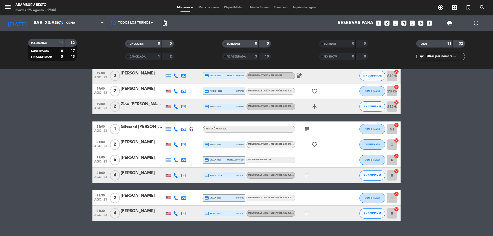
scroll to position [74, 0]
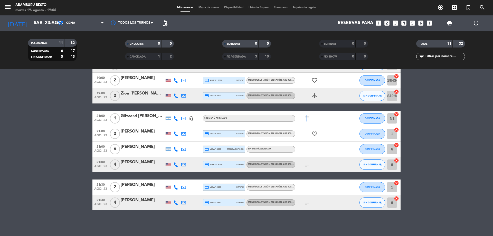
click at [306, 118] on icon "subject" at bounding box center [306, 118] width 6 height 6
drag, startPoint x: 3, startPoint y: 137, endPoint x: 6, endPoint y: 137, distance: 3.3
click at [6, 137] on bookings-row "18:30 [DATE] 2 [PERSON_NAME] credit_card visa * 0178 stripe Menú degustación en…" at bounding box center [246, 114] width 493 height 191
drag, startPoint x: 4, startPoint y: 104, endPoint x: 26, endPoint y: 44, distance: 63.3
click at [7, 95] on bookings-row "18:30 [DATE] 2 [PERSON_NAME] credit_card visa * 0178 stripe Menú degustación en…" at bounding box center [246, 114] width 493 height 191
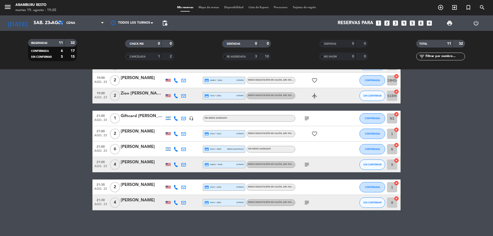
drag, startPoint x: 33, startPoint y: 95, endPoint x: 36, endPoint y: 92, distance: 4.2
click at [32, 95] on bookings-row "18:30 [DATE] 2 [PERSON_NAME] credit_card visa * 0178 stripe Menú degustación en…" at bounding box center [246, 114] width 493 height 191
click at [52, 22] on icon "arrow_drop_down" at bounding box center [51, 23] width 6 height 6
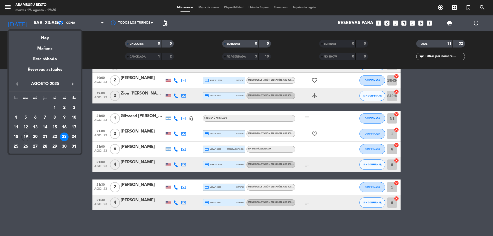
click at [35, 135] on div "20" at bounding box center [35, 136] width 9 height 9
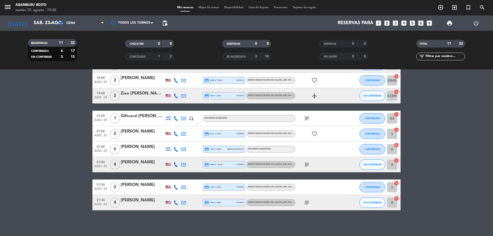
type input "mié. 20 ago."
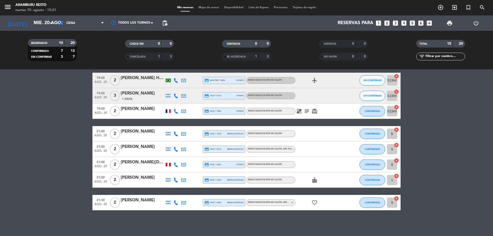
scroll to position [58, 0]
drag, startPoint x: 34, startPoint y: 188, endPoint x: 58, endPoint y: 161, distance: 36.3
click at [40, 180] on bookings-row "18:30 [DATE] 1 [PERSON_NAME] credit_card visa * 8462 stripe Menú degustación en…" at bounding box center [246, 122] width 493 height 175
click at [32, 23] on input "mié. 20 ago." at bounding box center [61, 23] width 60 height 10
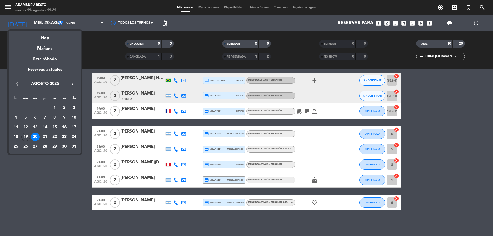
click at [77, 179] on div at bounding box center [246, 118] width 493 height 236
